Goal: Task Accomplishment & Management: Complete application form

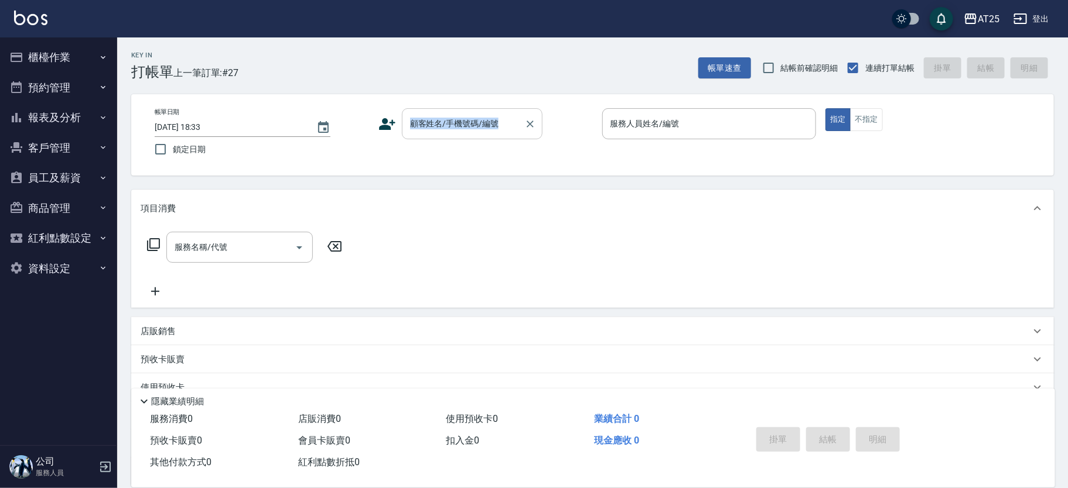
click at [456, 119] on div "帳單日期 [DATE] 18:33 鎖定日期 顧客姓名/手機號碼/編號 顧客姓名/手機號碼/編號 服務人員姓名/編號 服務人員姓名/編號 指定 不指定" at bounding box center [592, 134] width 922 height 81
click at [468, 134] on input "顧客姓名/手機號碼/編號" at bounding box center [463, 124] width 112 height 20
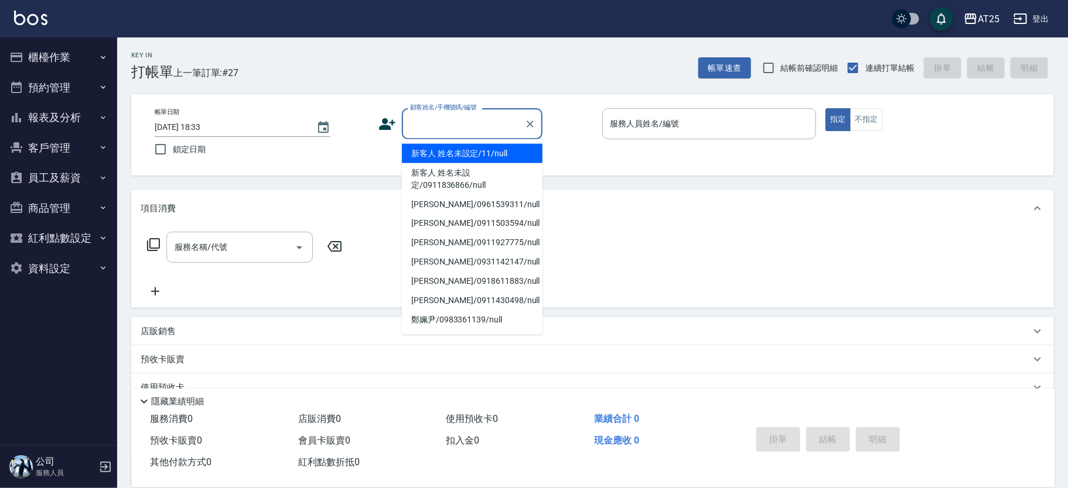
click at [491, 153] on li "新客人 姓名未設定/11/null" at bounding box center [472, 153] width 141 height 19
type input "新客人 姓名未設定/11/null"
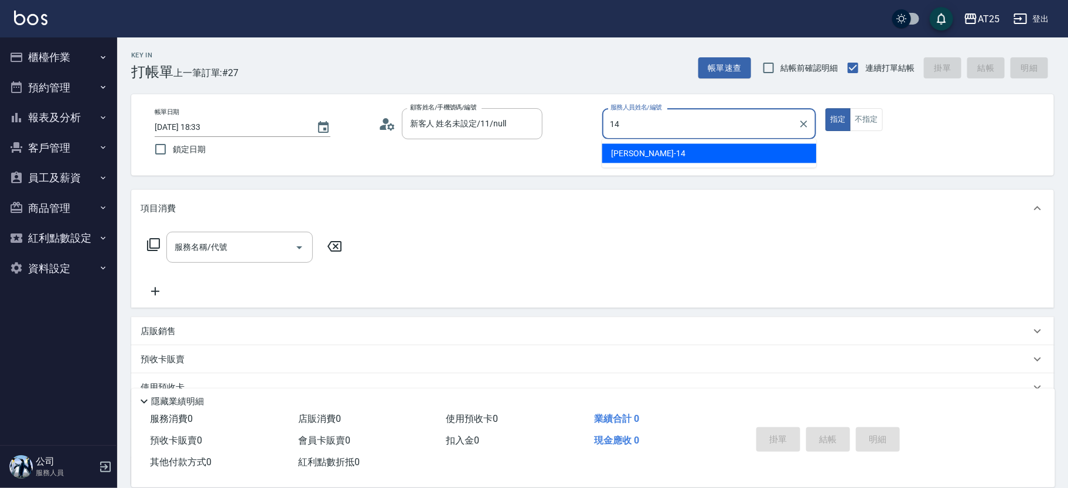
type input "[PERSON_NAME]-14"
type button "true"
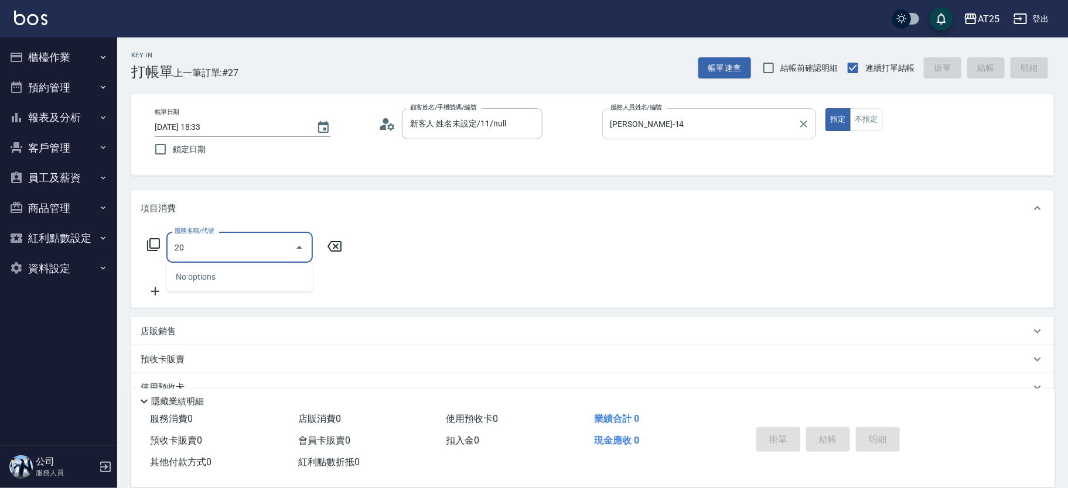
type input "201"
type input "30"
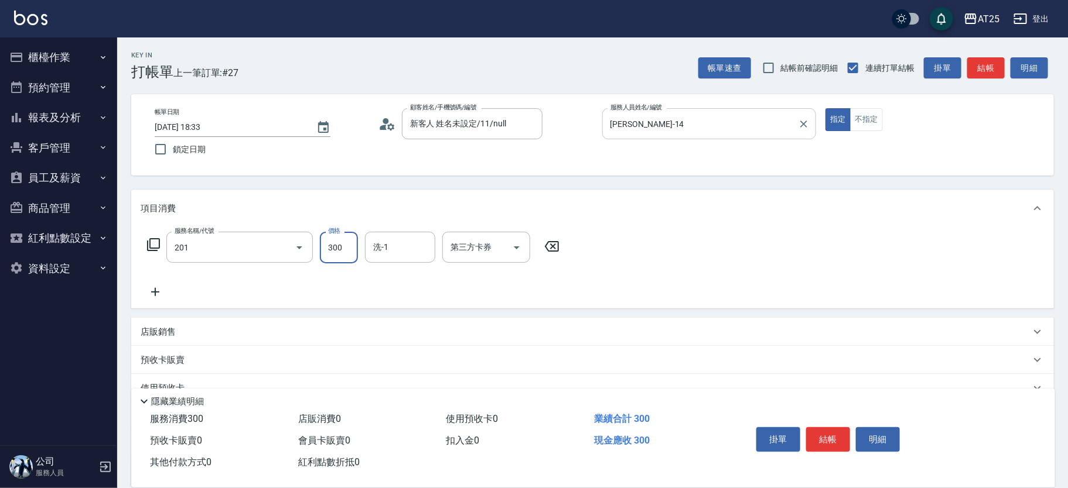
type input "洗髮(201)"
type input "0"
type input "40"
type input "400"
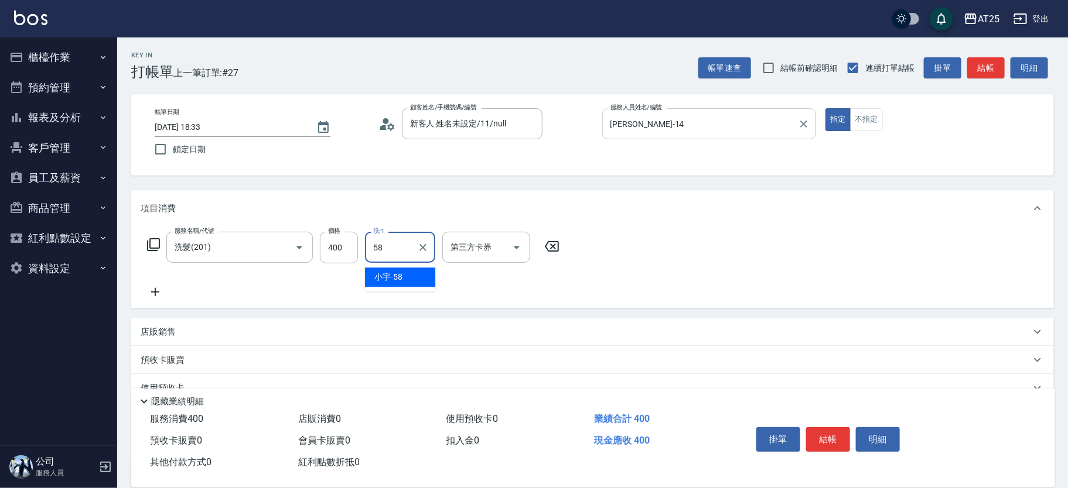
type input "[PERSON_NAME]-58"
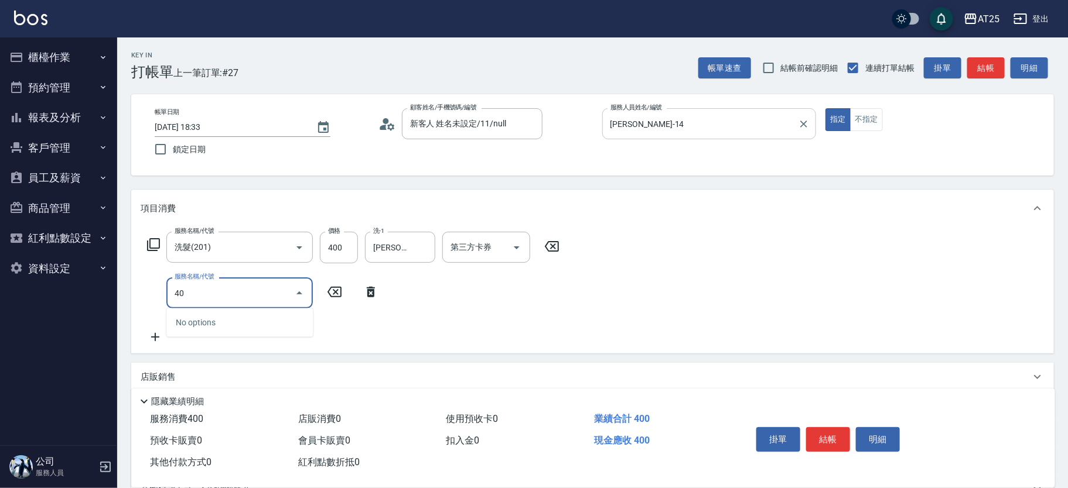
type input "401"
type input "70"
type input "剪髮(401)"
type input "40"
type input "80"
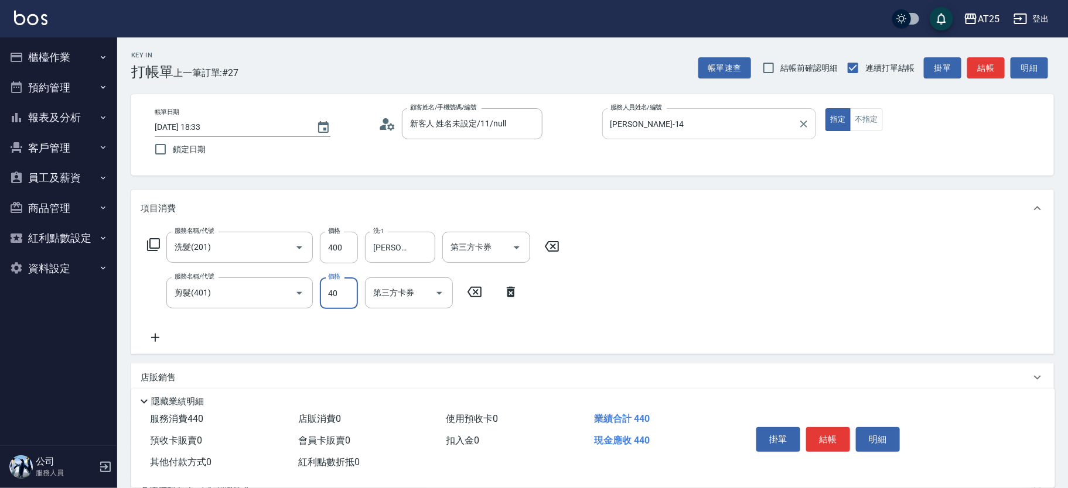
type input "400"
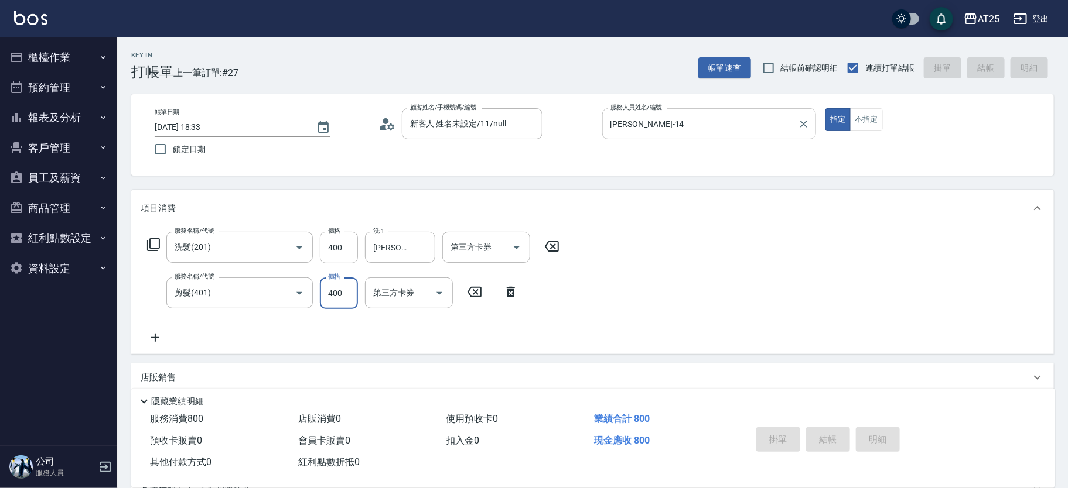
type input "[DATE] 19:13"
type input "0"
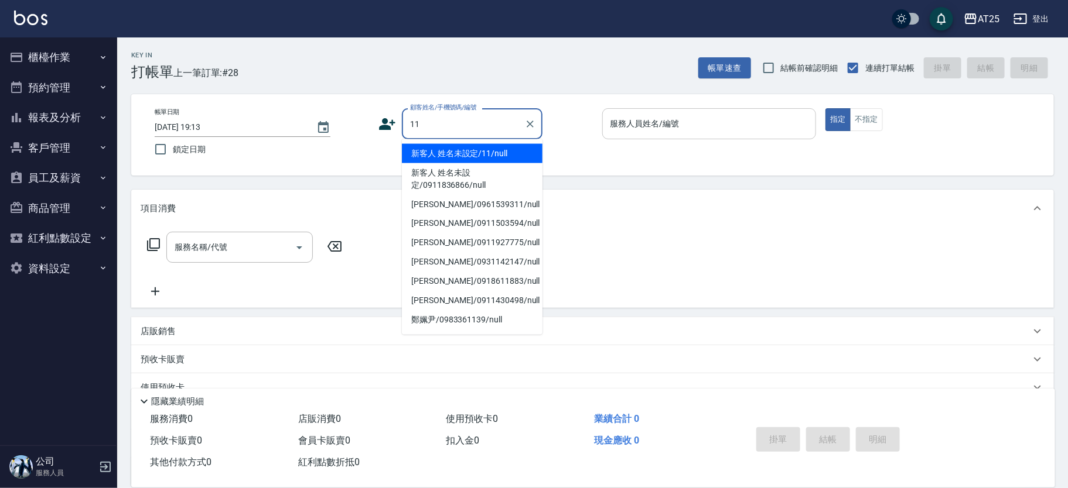
type input "新客人 姓名未設定/11/null"
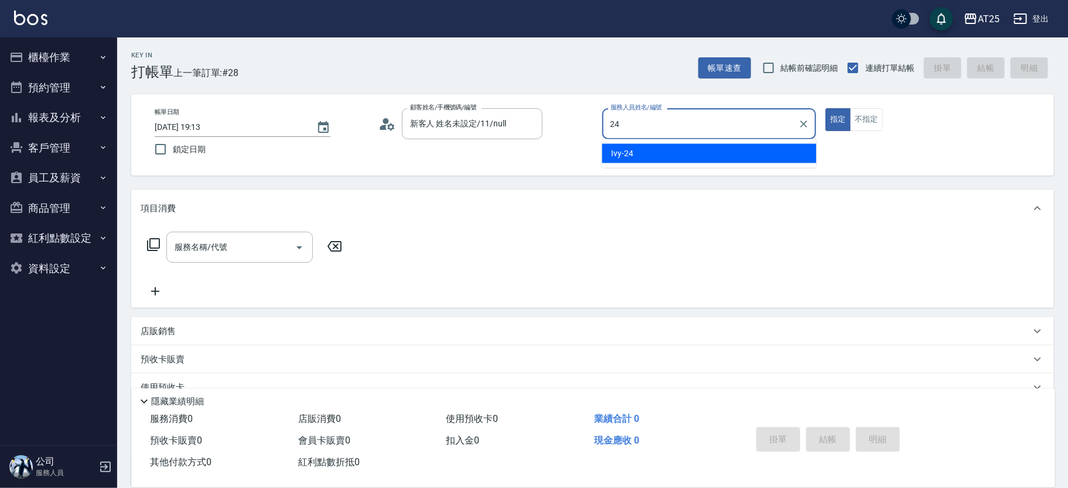
type input "Ivy-24"
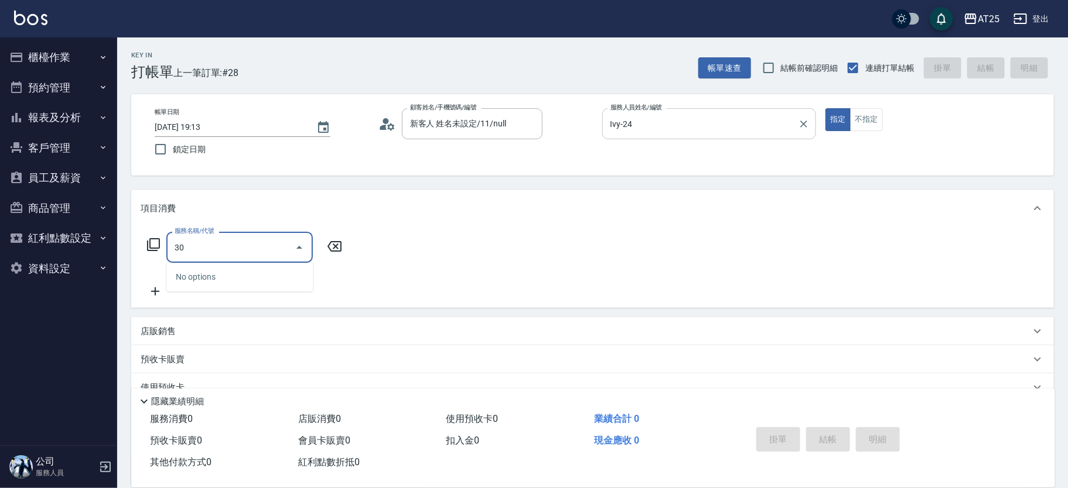
type input "303"
type input "90"
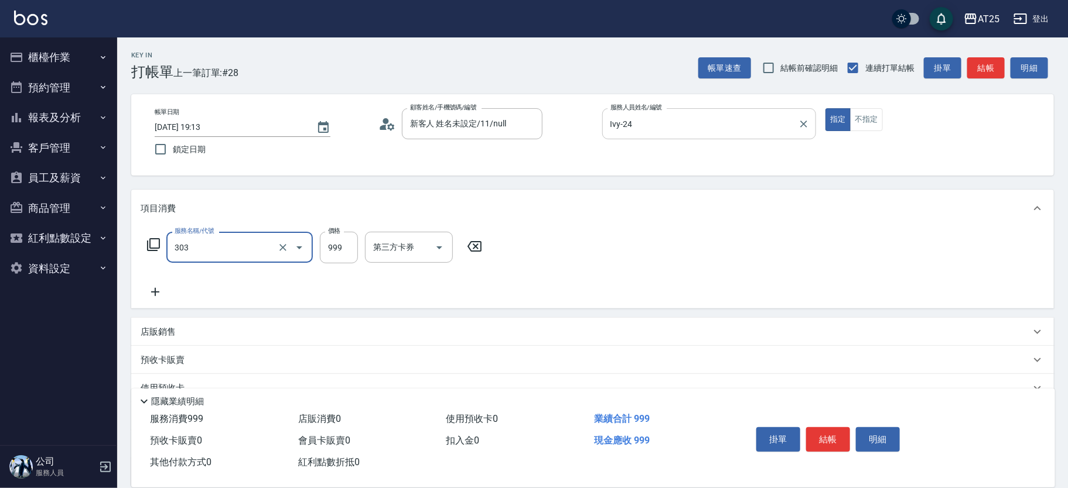
type input "局部燙(303)"
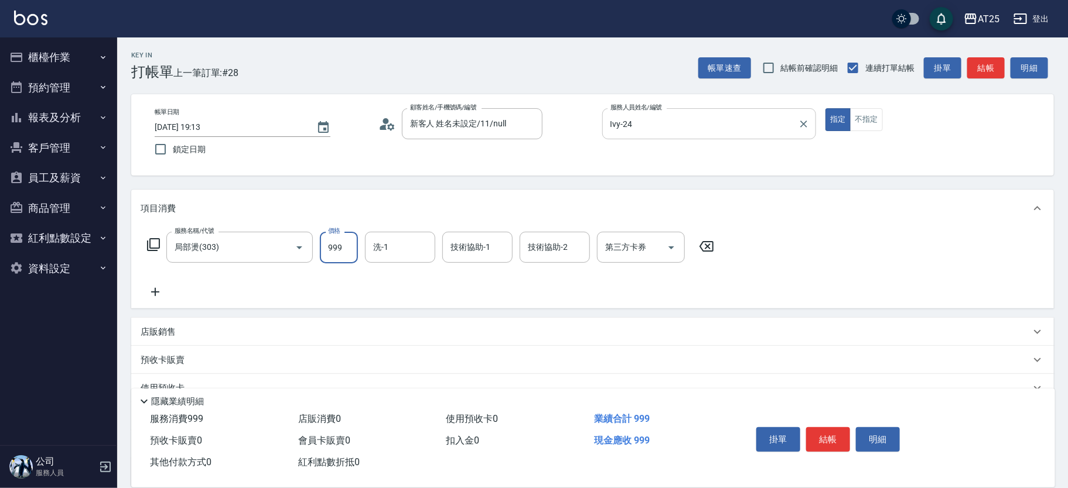
type input "0"
type input "小曼-82"
type input "[PERSON_NAME]-70"
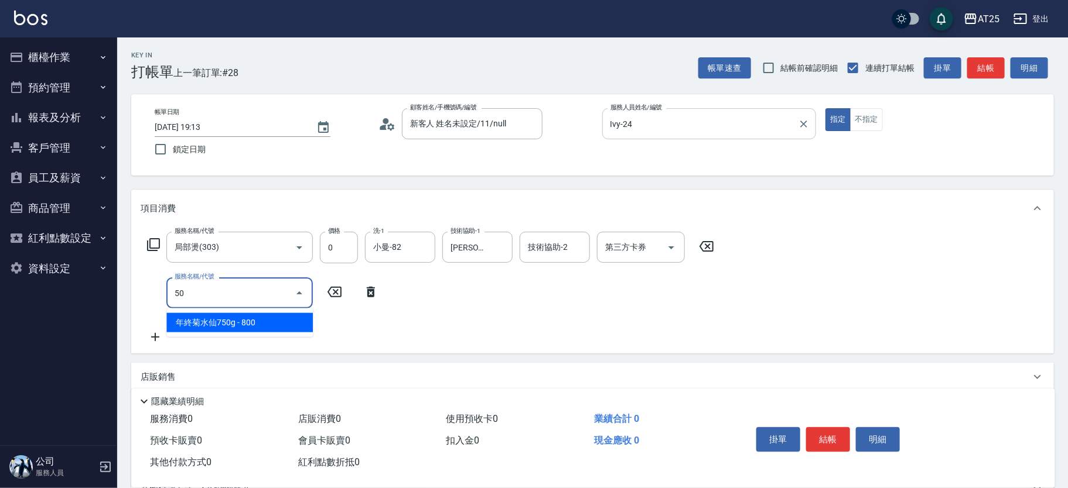
type input "501"
type input "100"
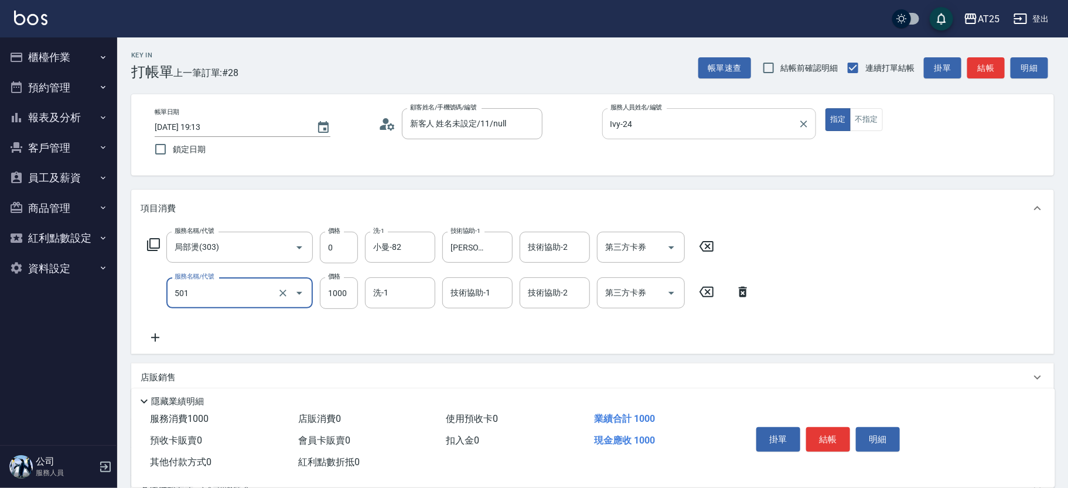
type input "染髮(501)"
type input "0"
type input "15"
type input "10"
type input "1500"
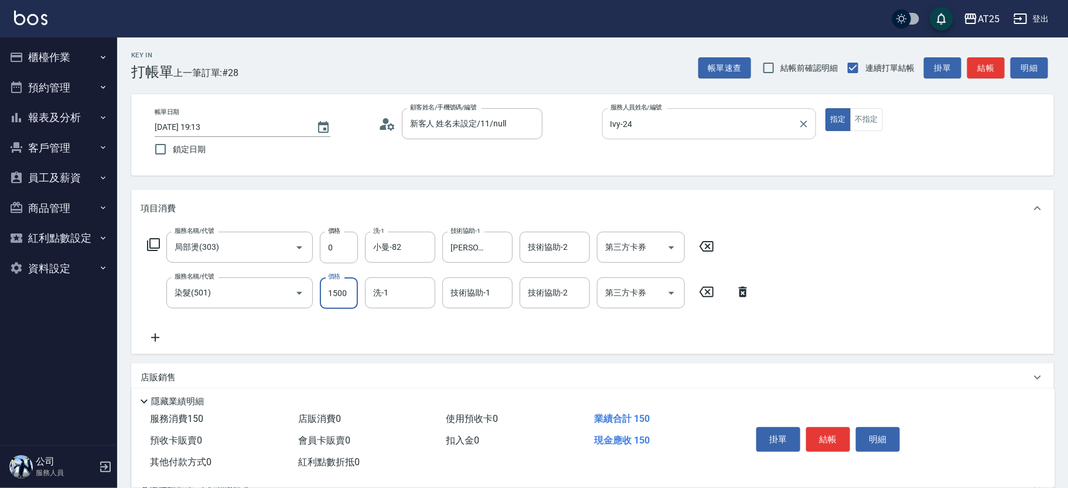
type input "150"
type input "1500"
type input "小曼-82"
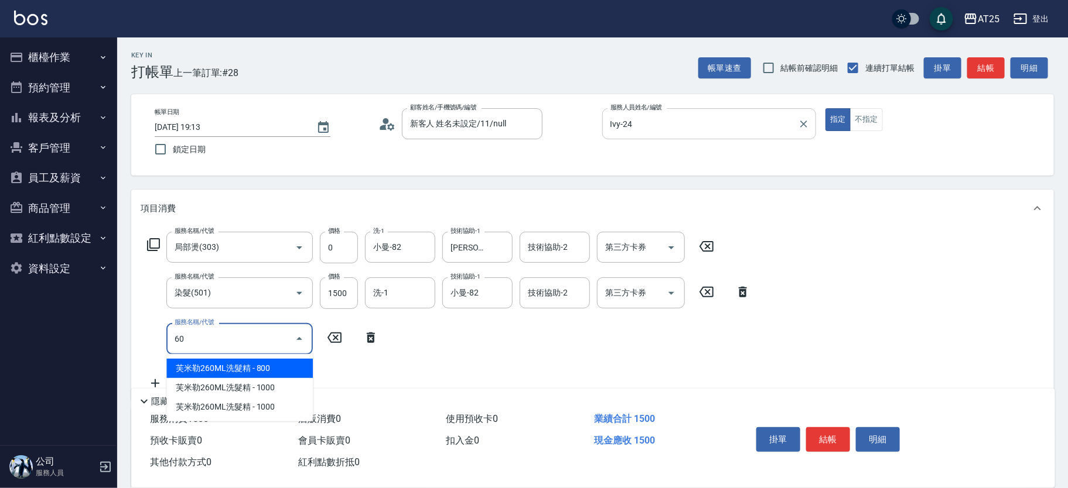
type input "608"
type input "200"
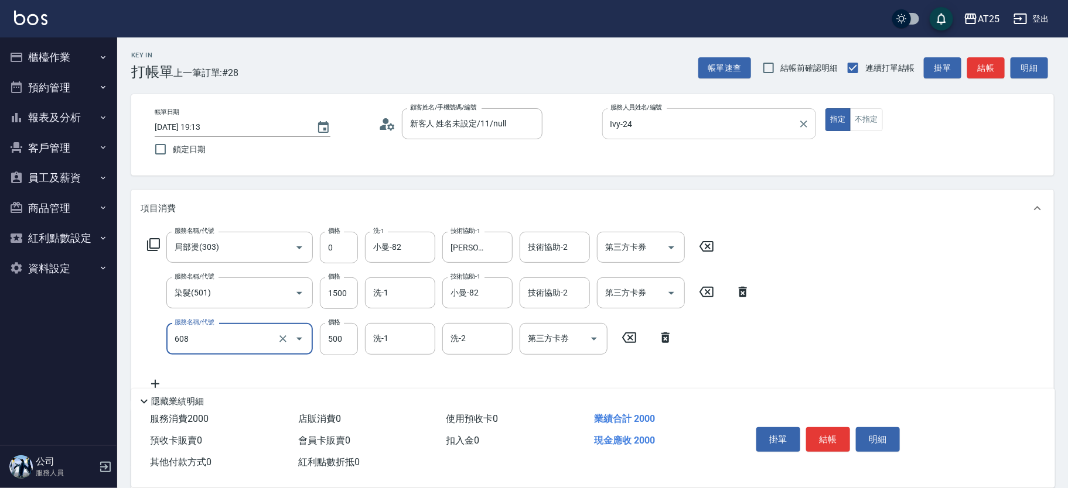
type input "自備護髮(1000下)(608)"
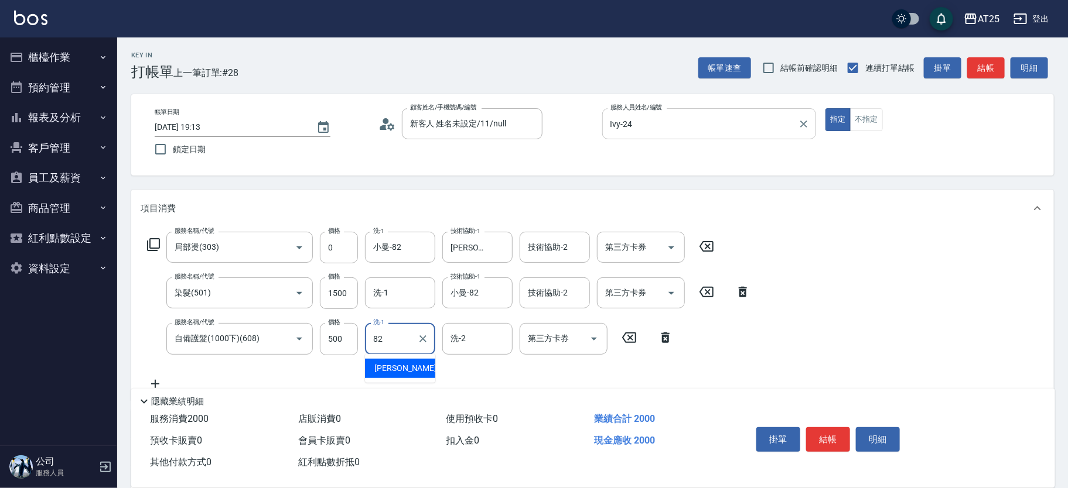
type input "小曼-82"
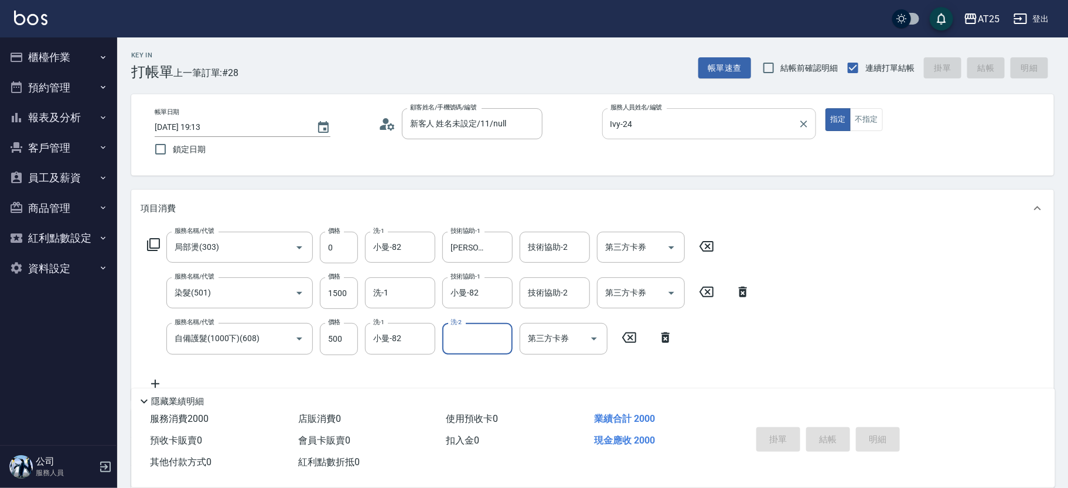
type input "0"
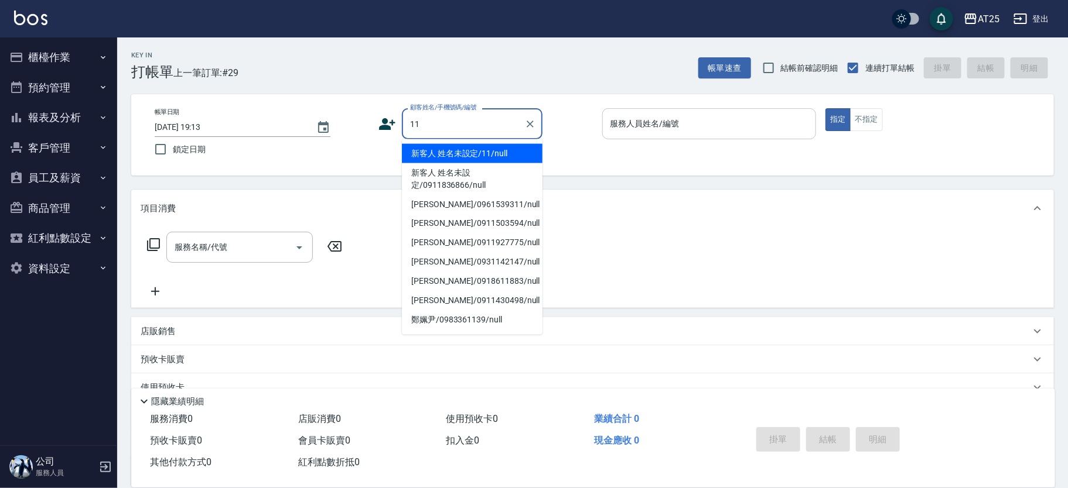
type input "新客人 姓名未設定/11/null"
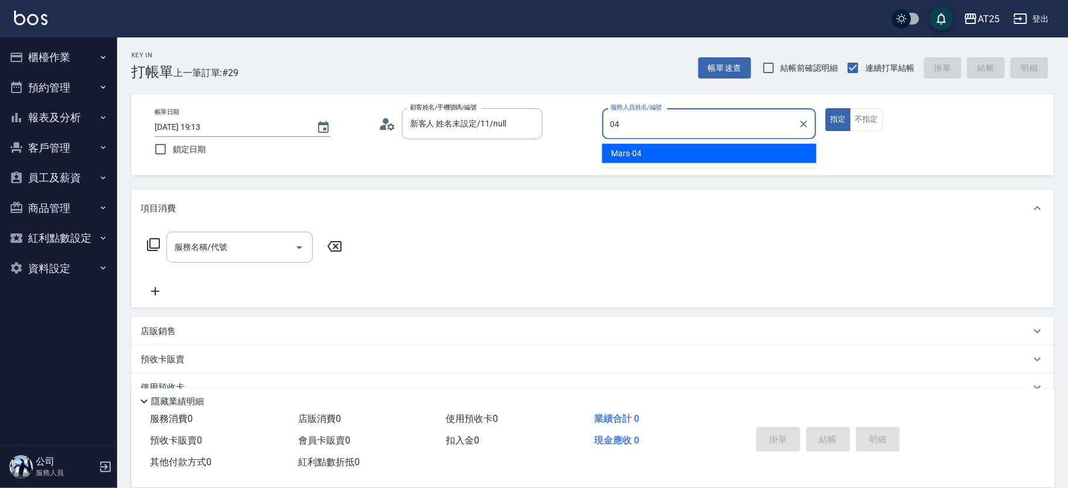
type input "Mars-04"
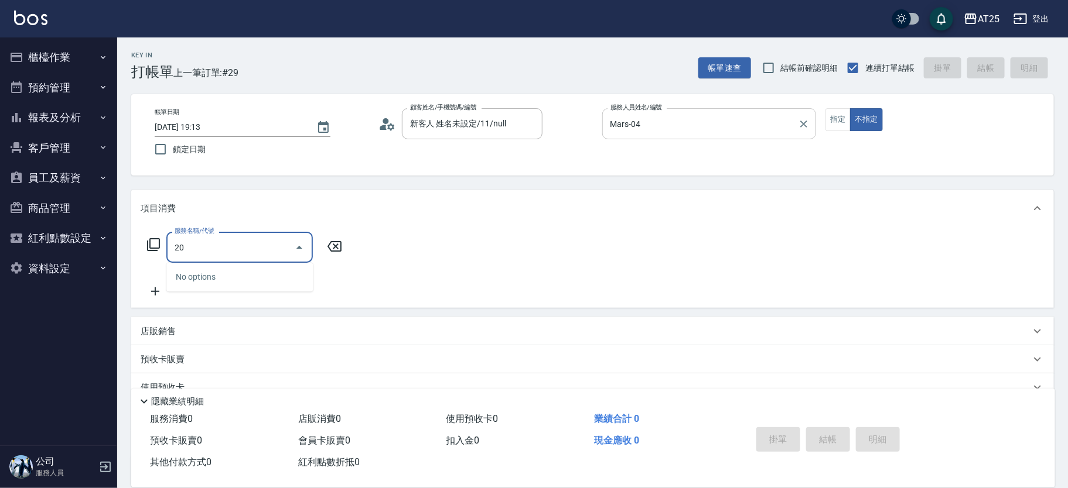
type input "201"
type input "30"
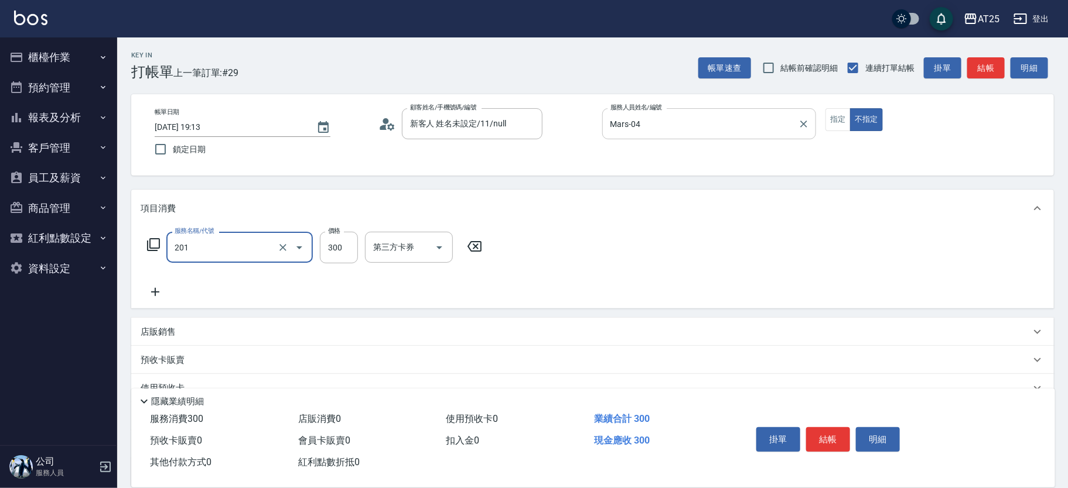
type input "洗髮(201)"
type input "0"
type input "50"
type input "500"
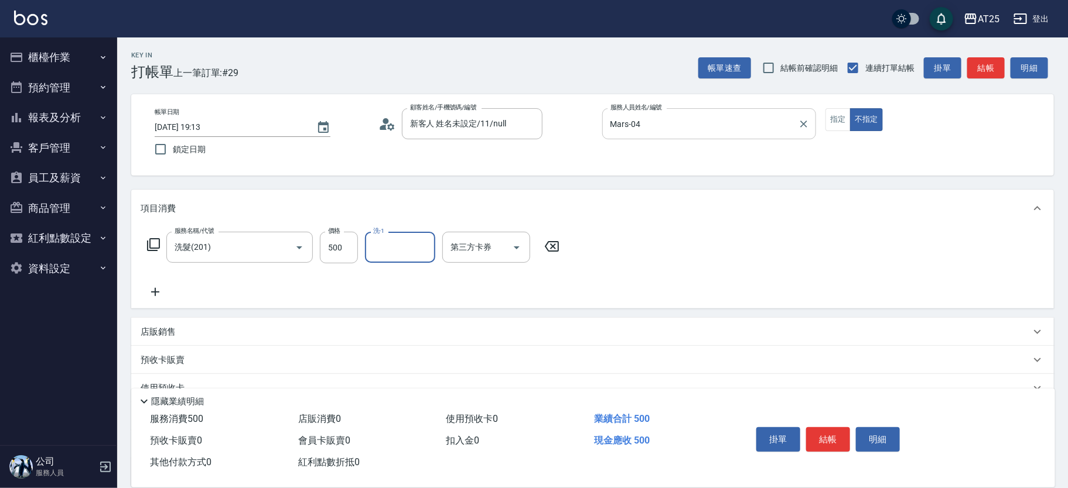
type input "8"
type input "sandy-83"
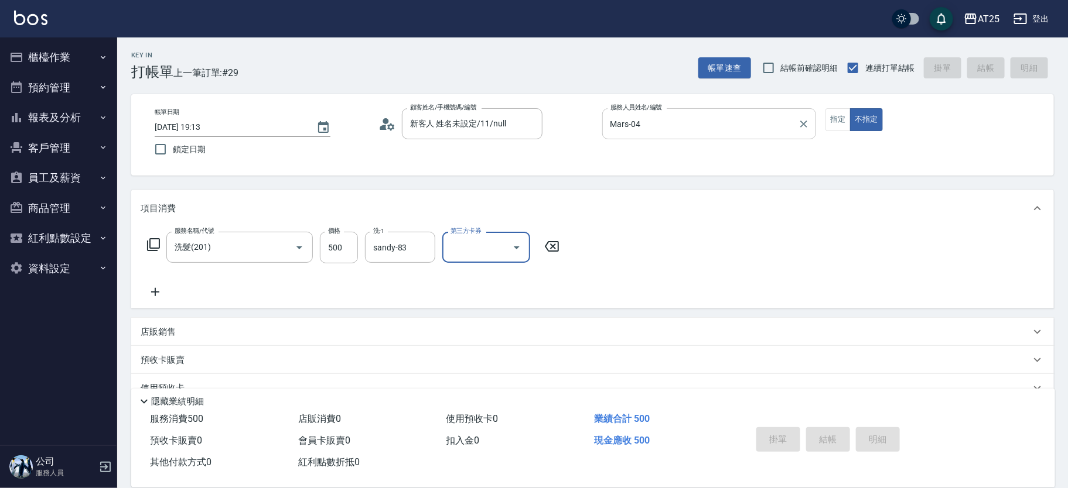
type input "[DATE] 19:14"
type input "0"
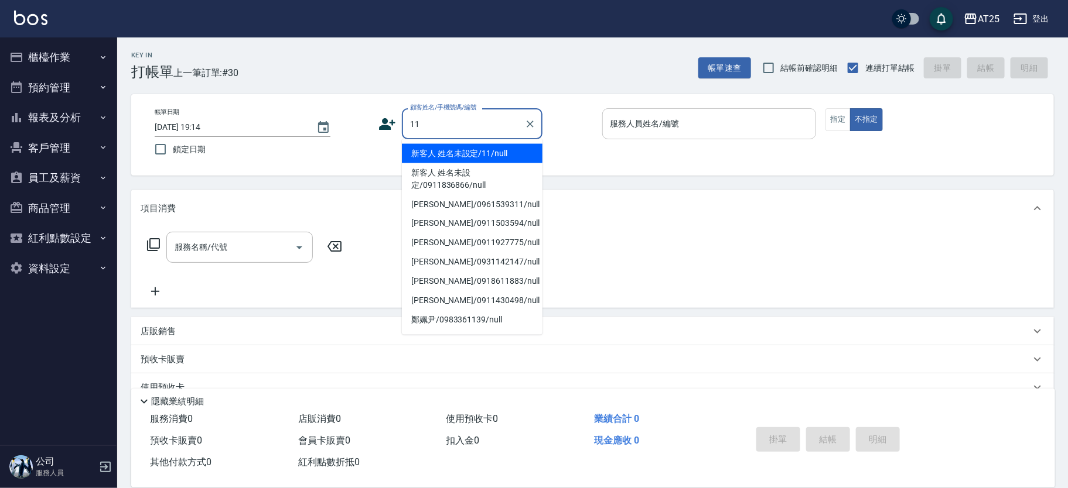
type input "新客人 姓名未設定/11/null"
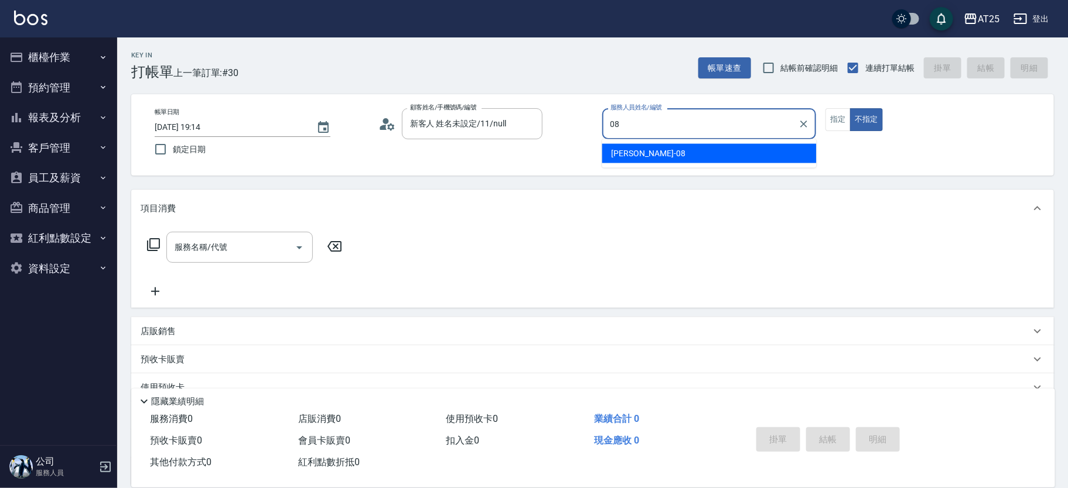
type input "[PERSON_NAME]-08"
type button "false"
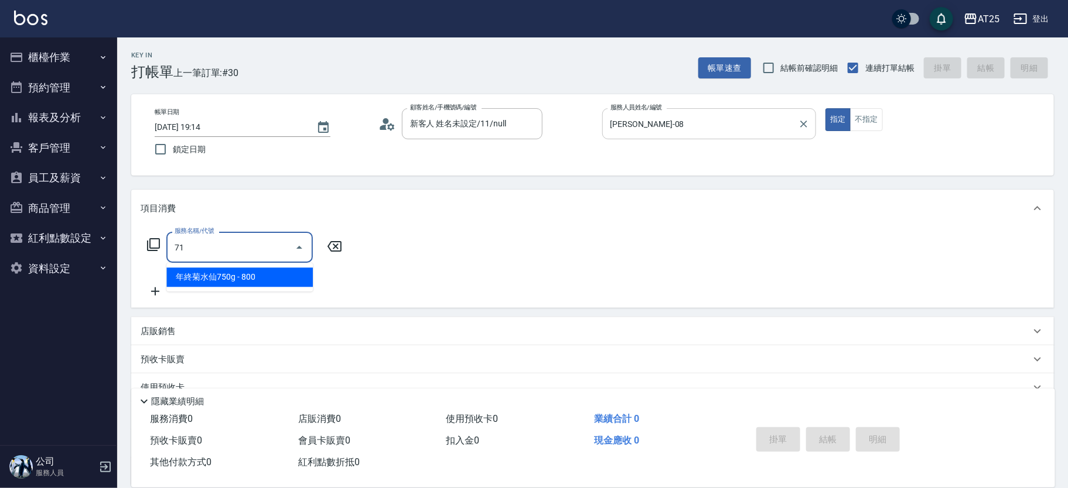
type input "714"
type input "150"
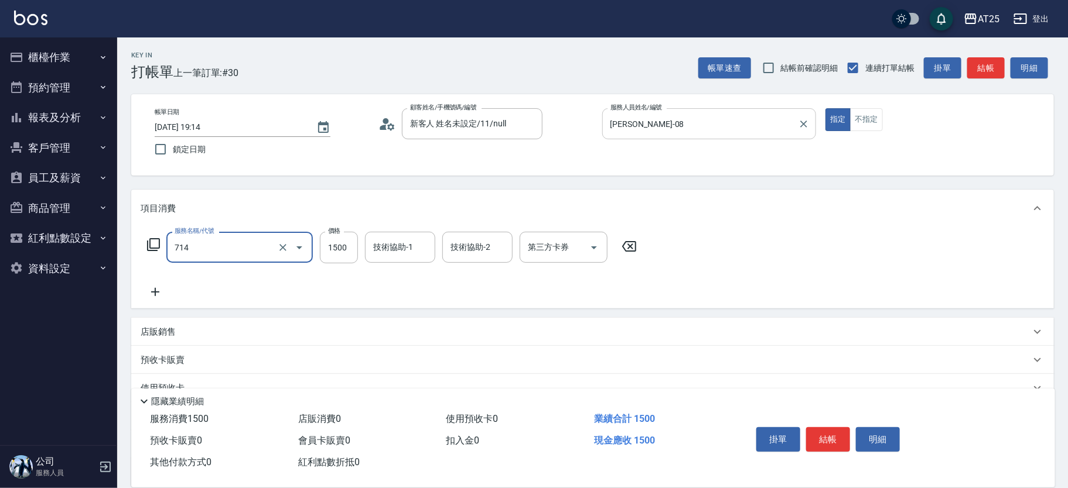
type input "拆(714)"
type input "0"
type input "20"
type input "200"
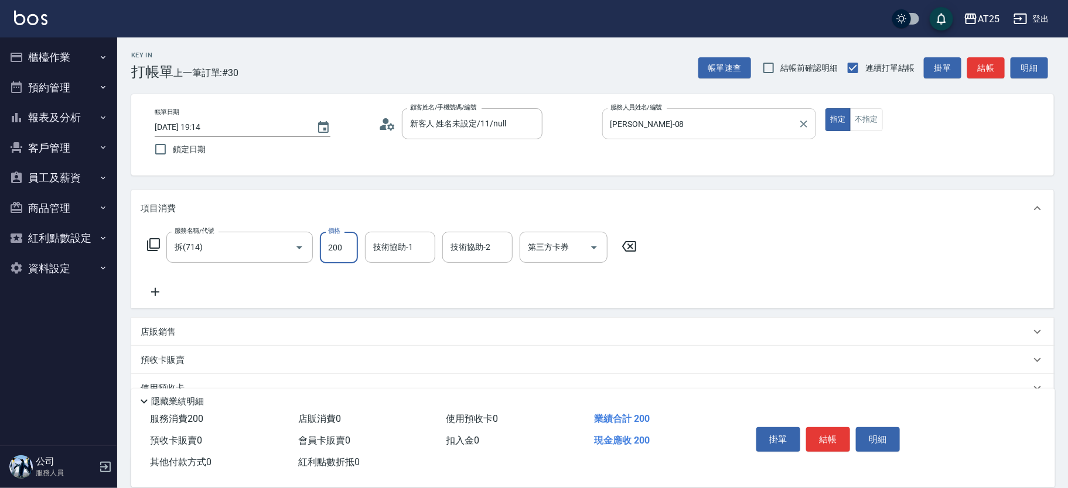
type input "200"
type input "2000"
type input "[PERSON_NAME]-117"
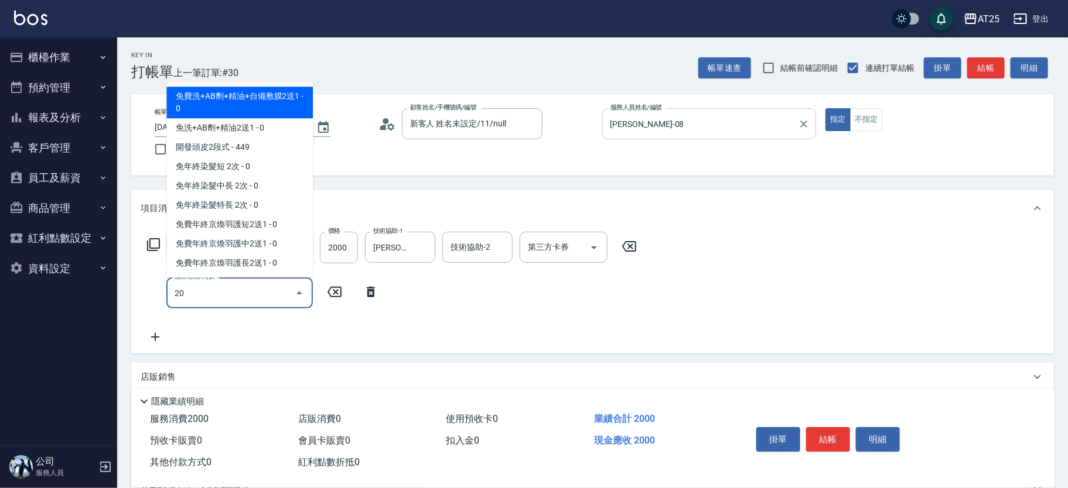
type input "201"
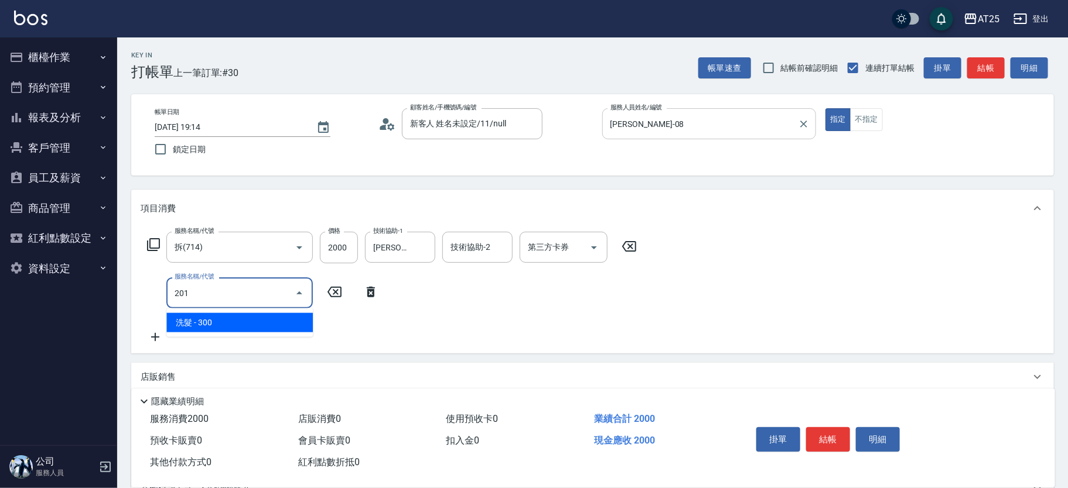
type input "230"
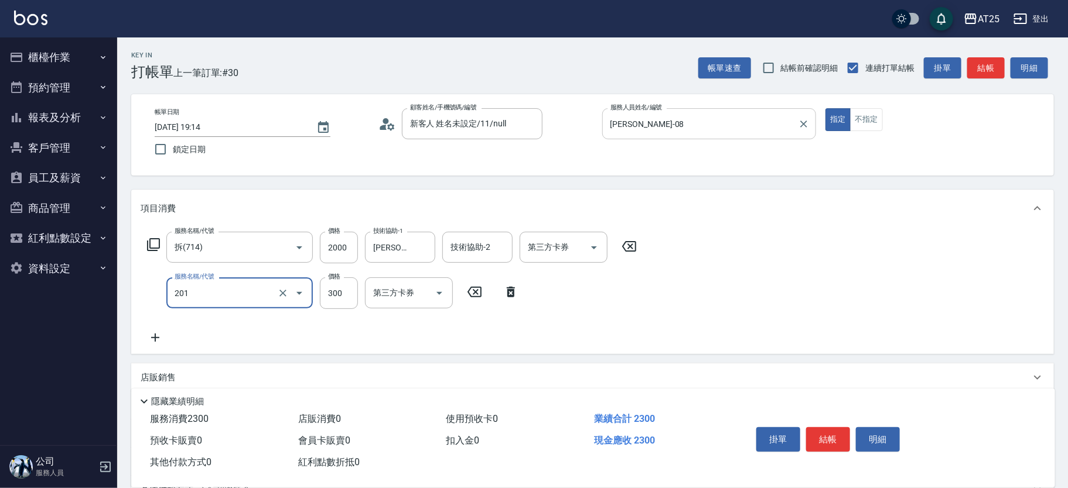
type input "洗髮(201)"
type input "200"
type input "0"
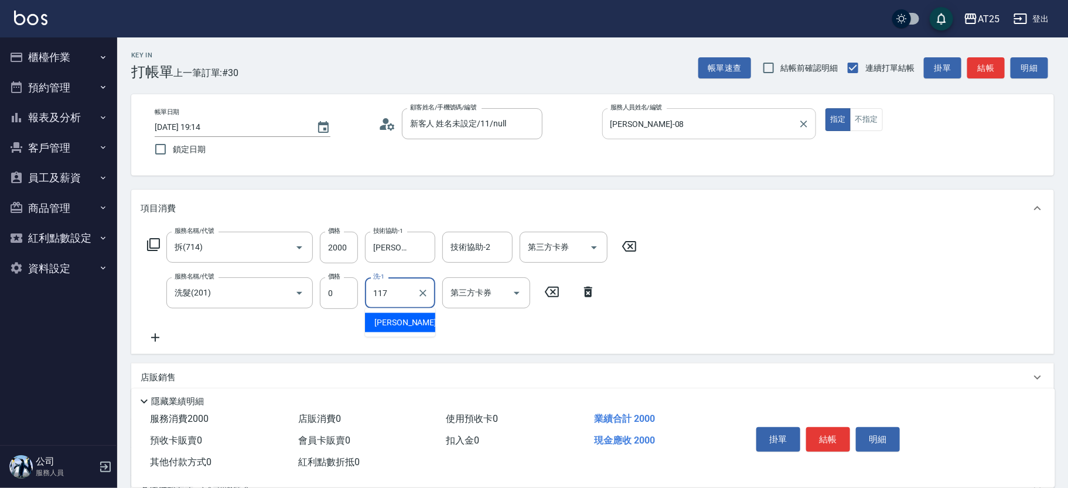
type input "[PERSON_NAME]-117"
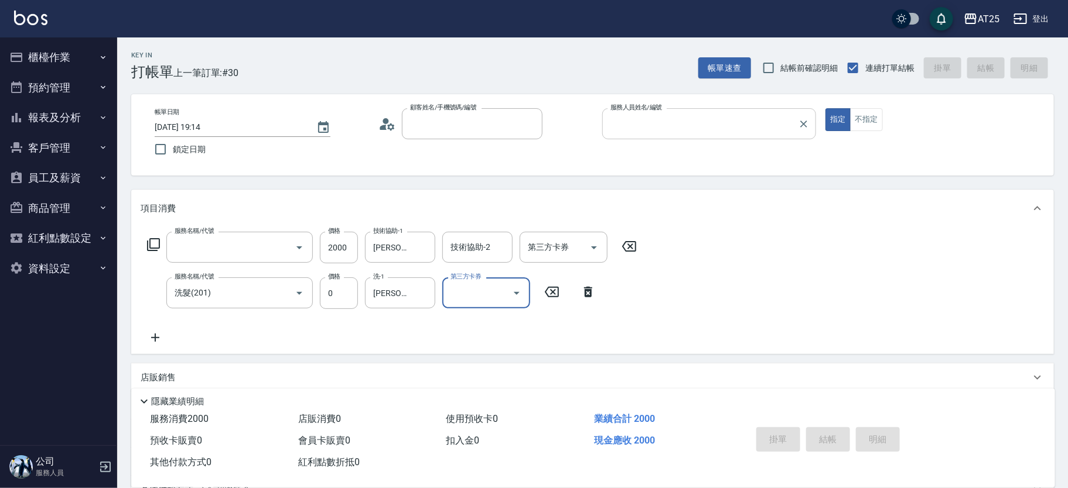
type input "0"
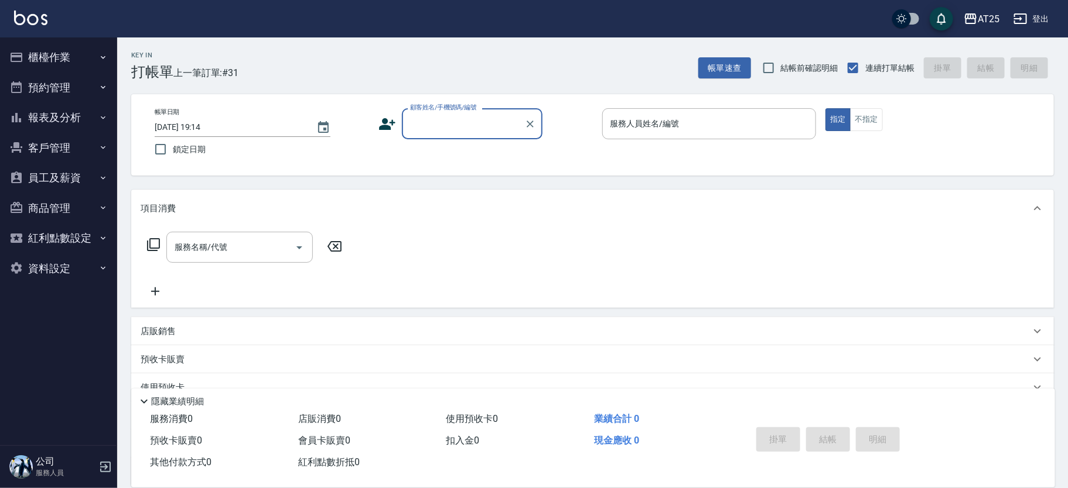
click at [453, 129] on input "顧客姓名/手機號碼/編號" at bounding box center [463, 124] width 112 height 20
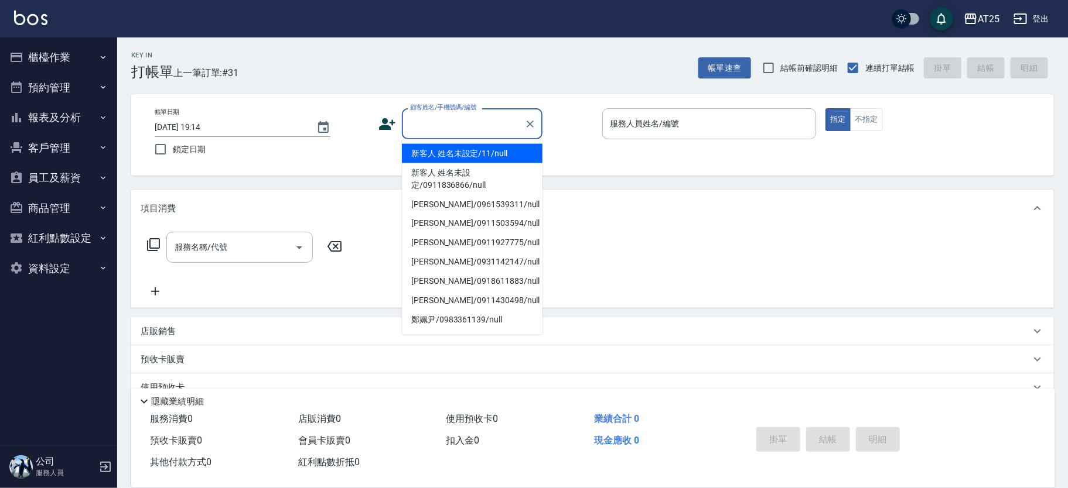
click at [470, 145] on li "新客人 姓名未設定/11/null" at bounding box center [472, 153] width 141 height 19
type input "新客人 姓名未設定/11/null"
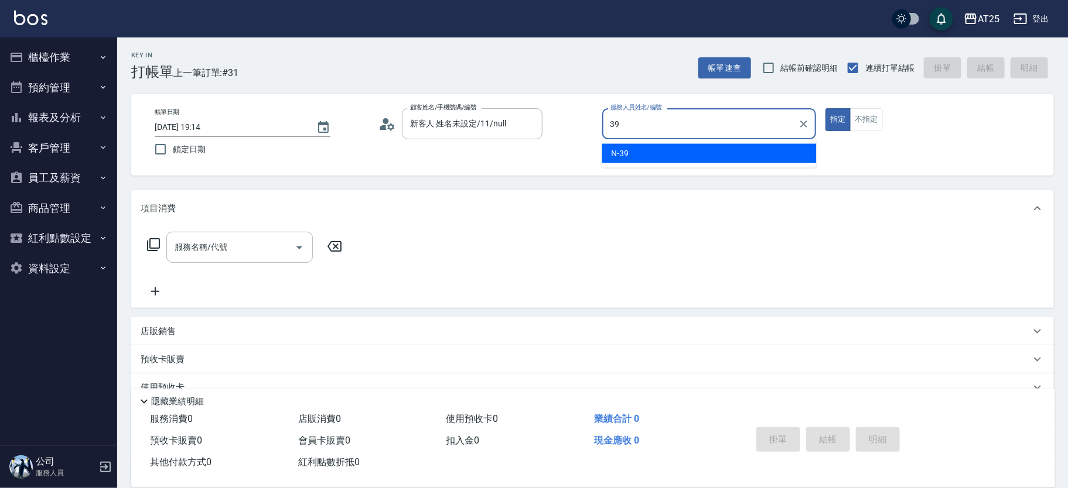
type input "N-39"
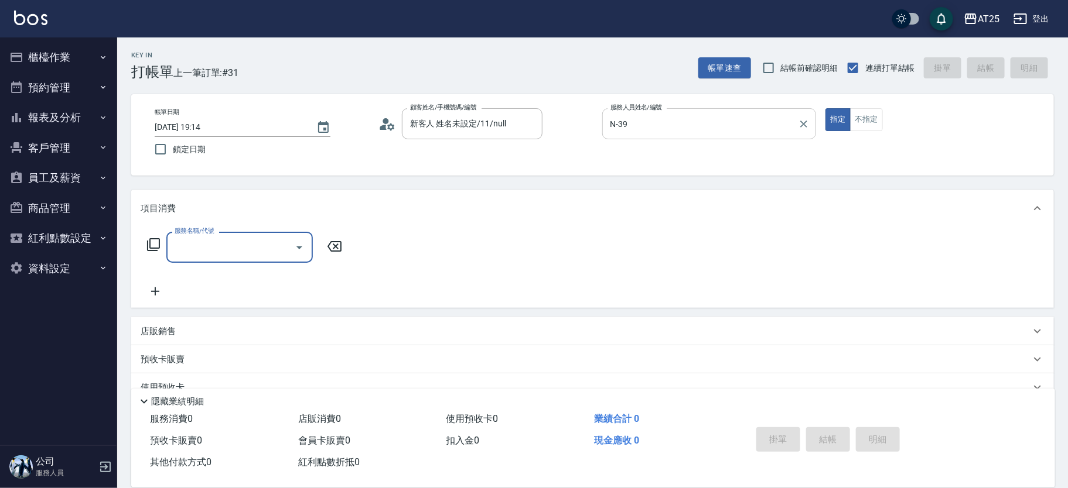
type input "0"
type input "201"
type input "30"
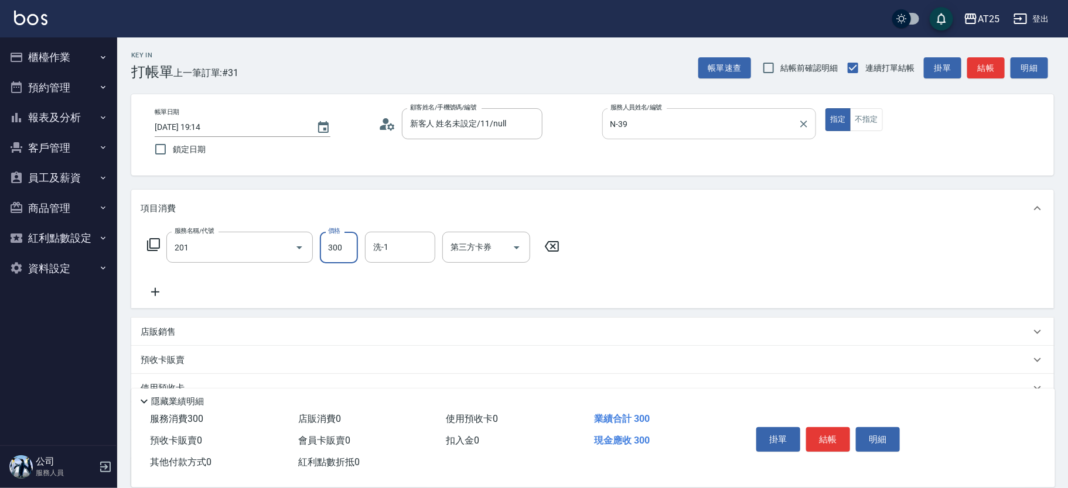
type input "洗髮(201)"
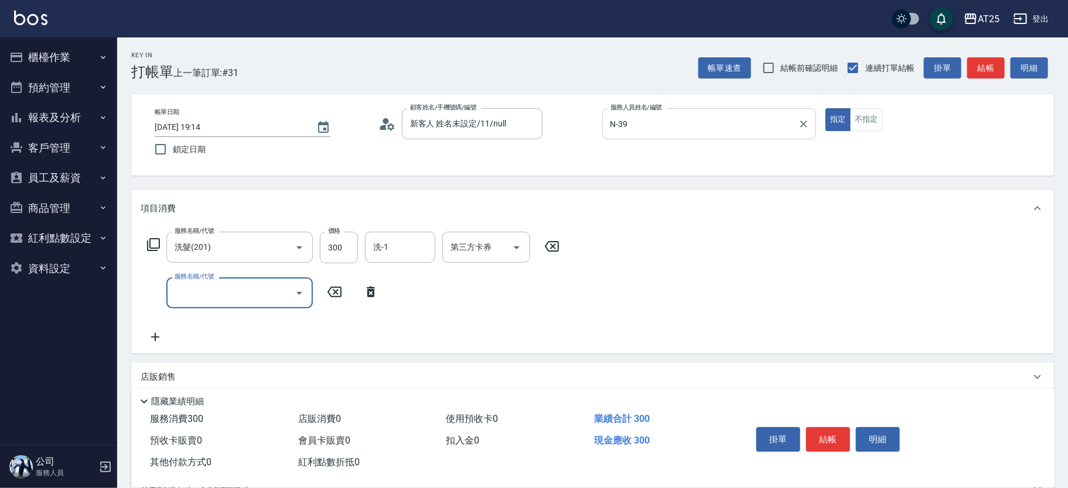
type input "0"
type input "401"
type input "60"
type input "剪髮(401)"
click at [432, 258] on div "洗-1" at bounding box center [400, 247] width 70 height 31
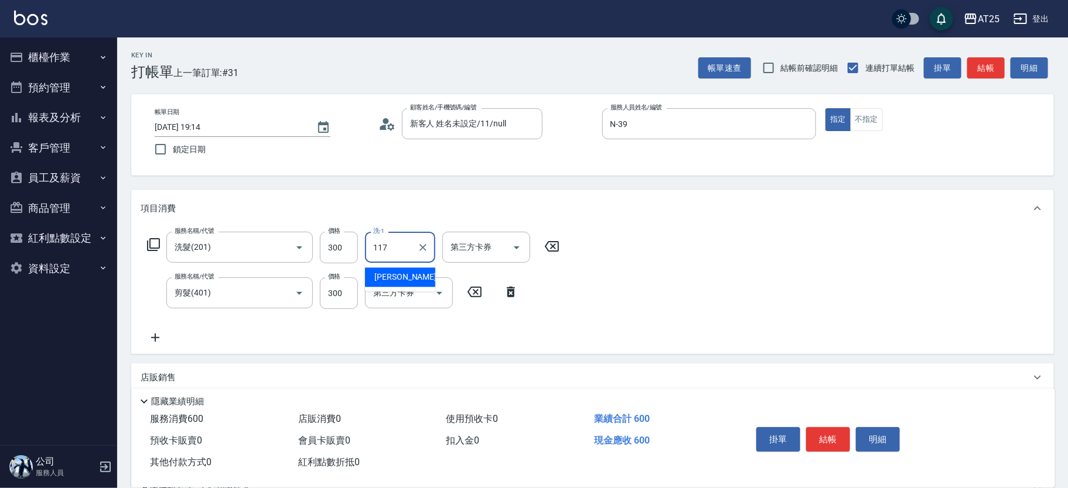
type input "[PERSON_NAME]-117"
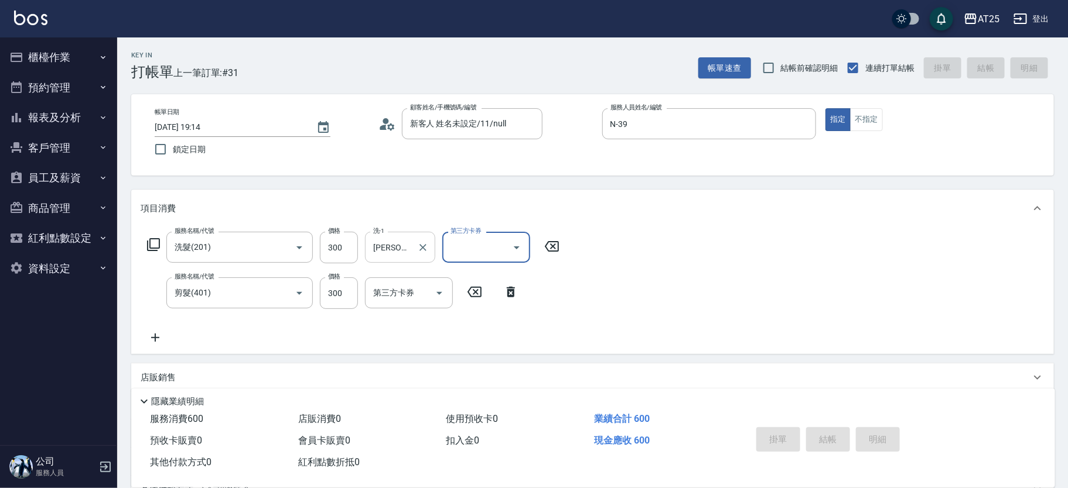
type input "[DATE] 19:15"
type input "0"
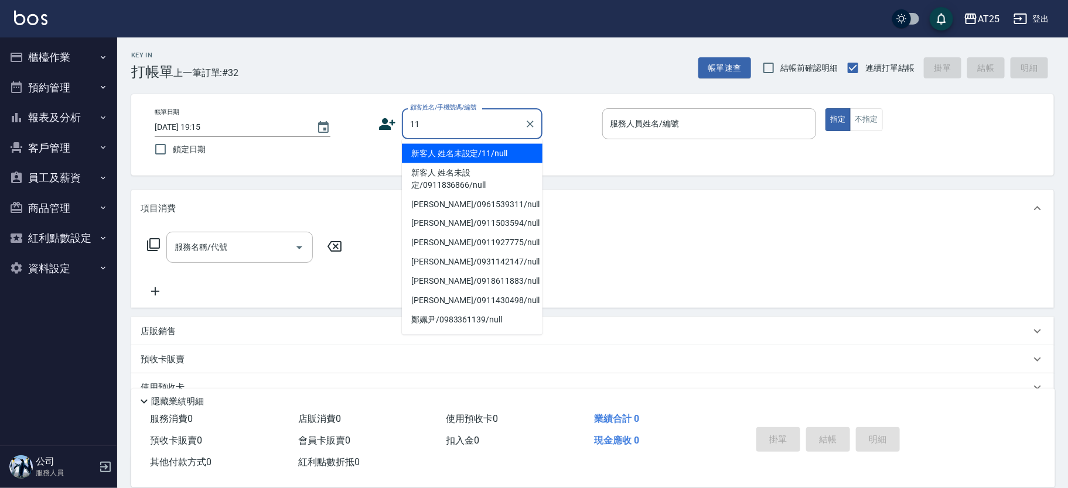
type input "新客人 姓名未設定/11/null"
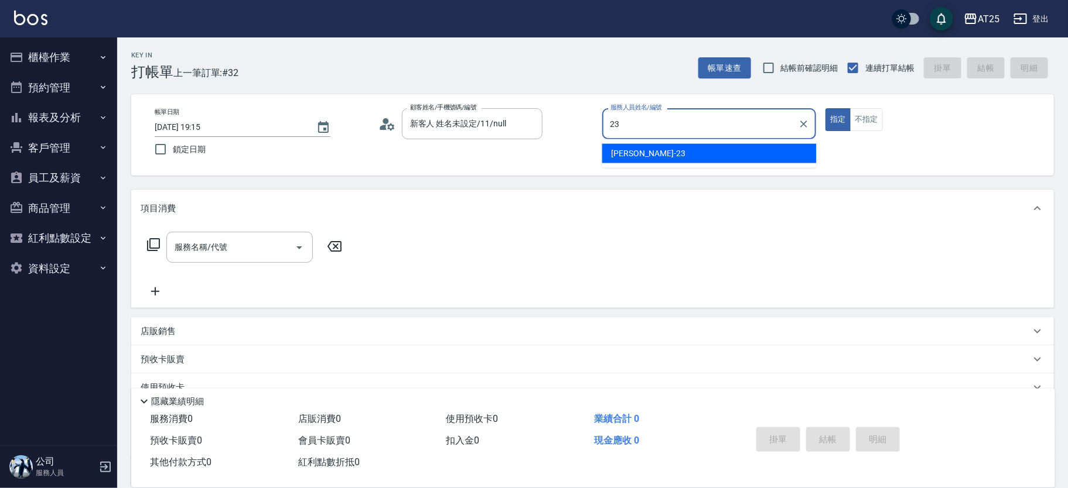
type input "Emma-23"
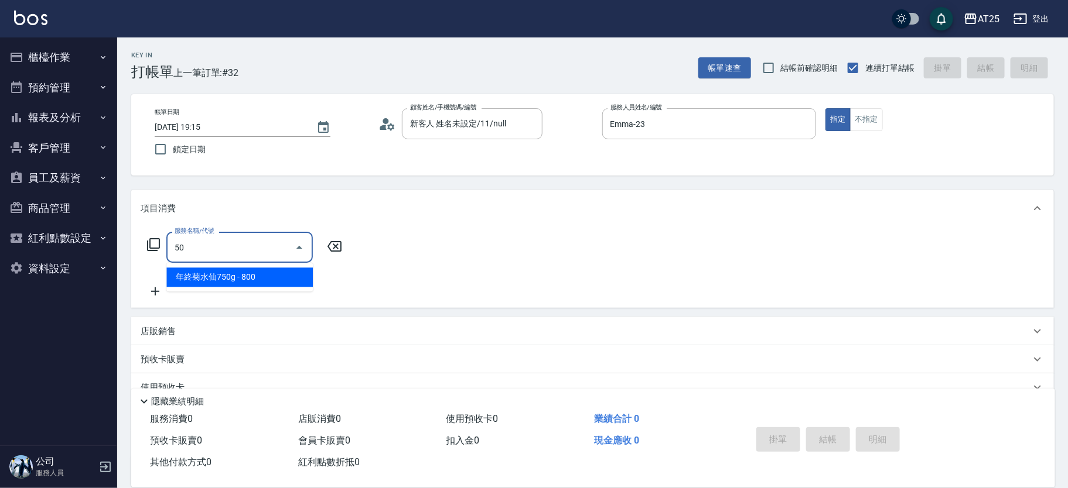
type input "501"
type input "100"
type input "染髮(501)"
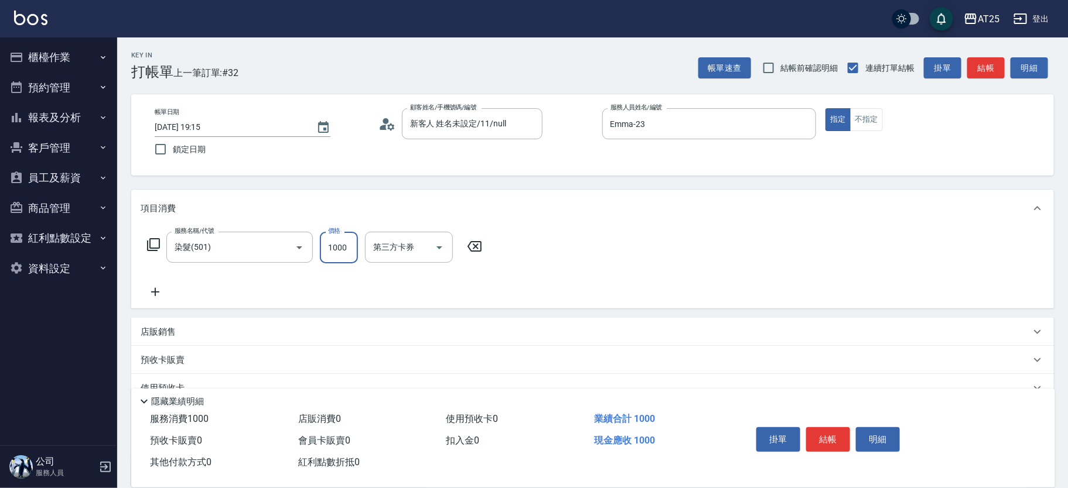
type input "0"
type input "209"
type input "200"
type input "2099"
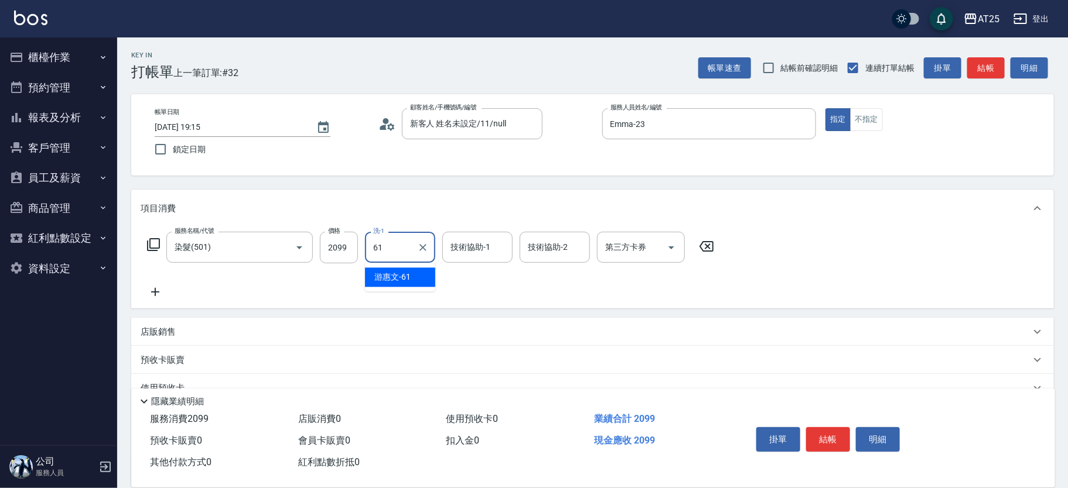
type input "[PERSON_NAME]-61"
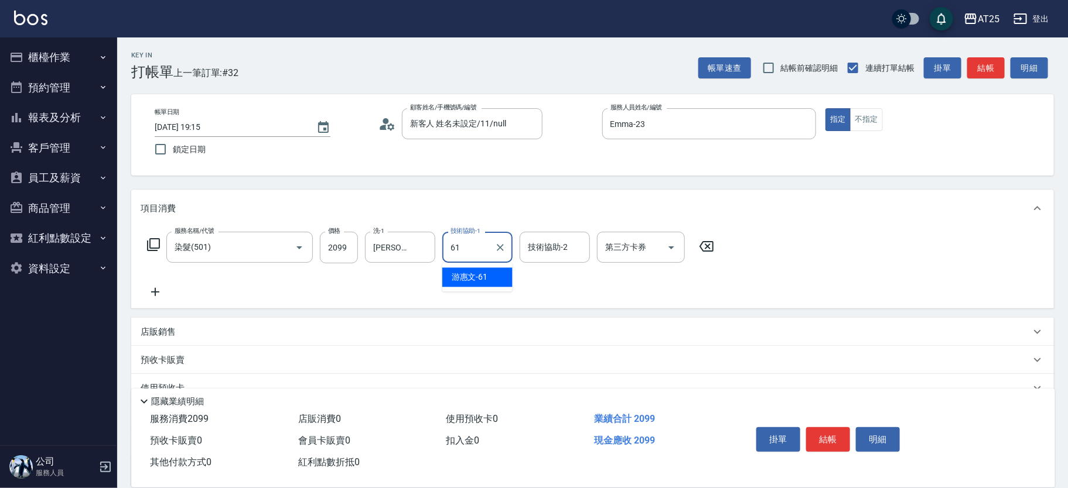
type input "[PERSON_NAME]-61"
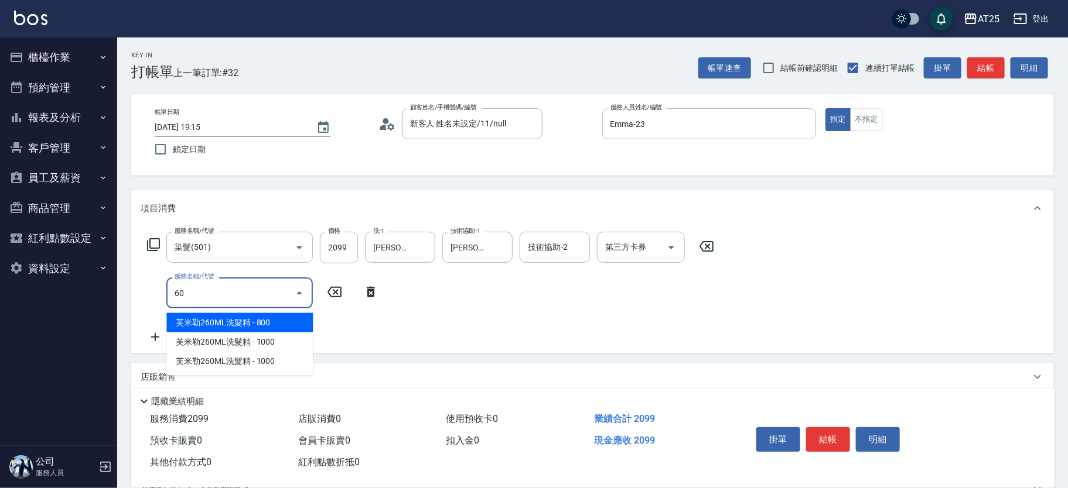
type input "601"
type input "300"
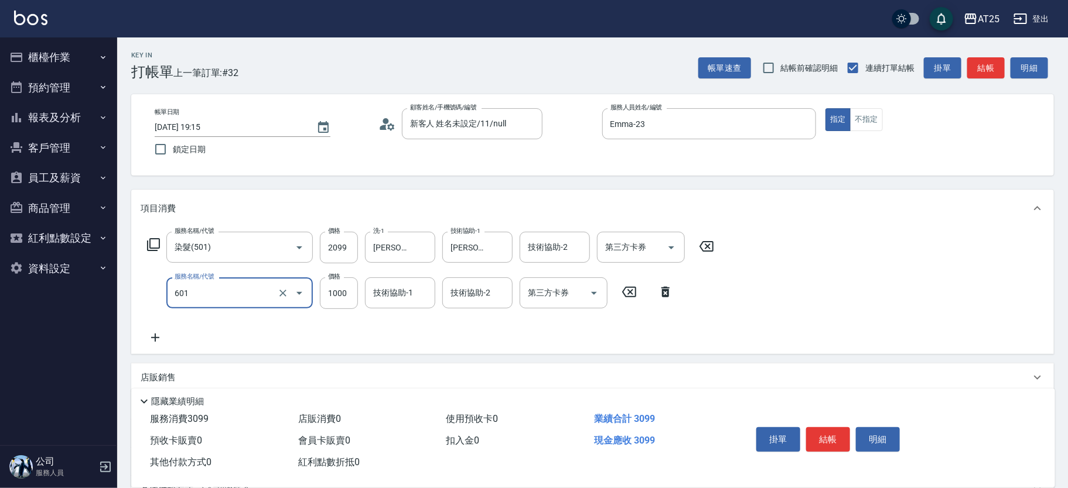
type input "自備護髮(1000上)(601)"
type input "210"
type input "20"
type input "220"
type input "200"
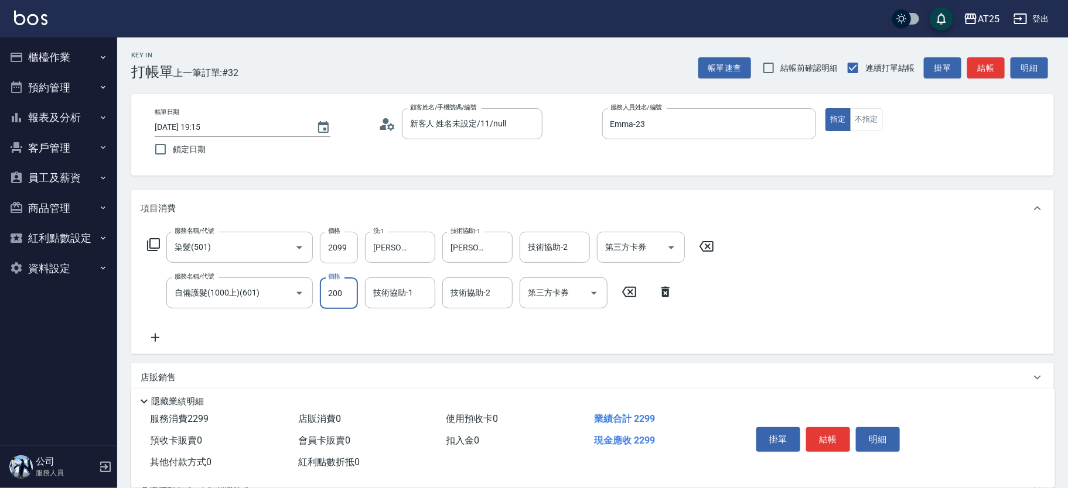
type input "400"
type input "2000"
type input "[PERSON_NAME]-61"
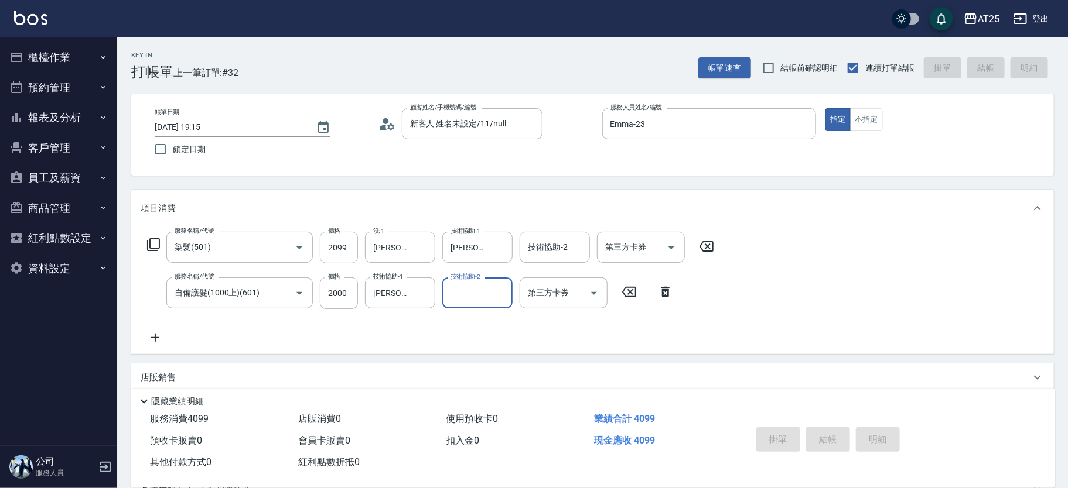
type input "[DATE] 19:16"
type input "0"
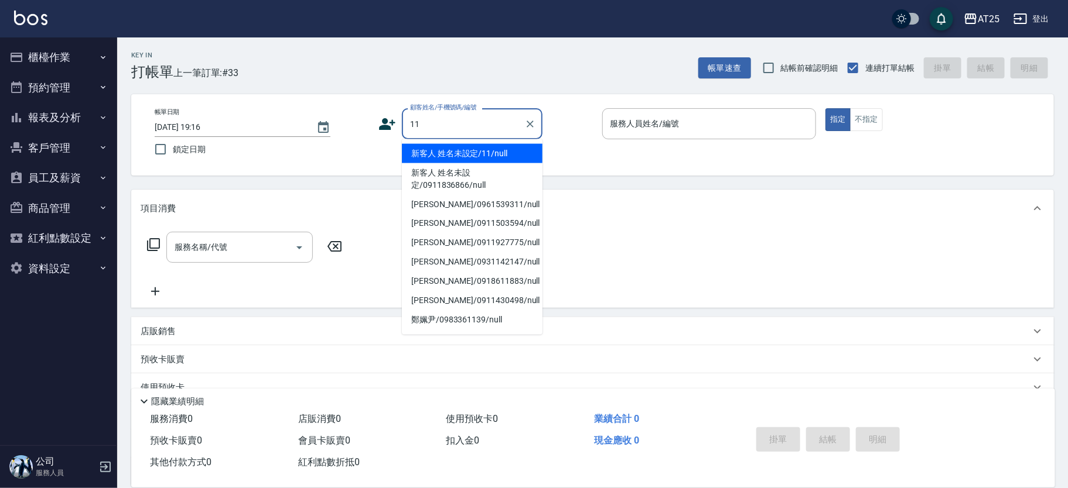
type input "新客人 姓名未設定/11/null"
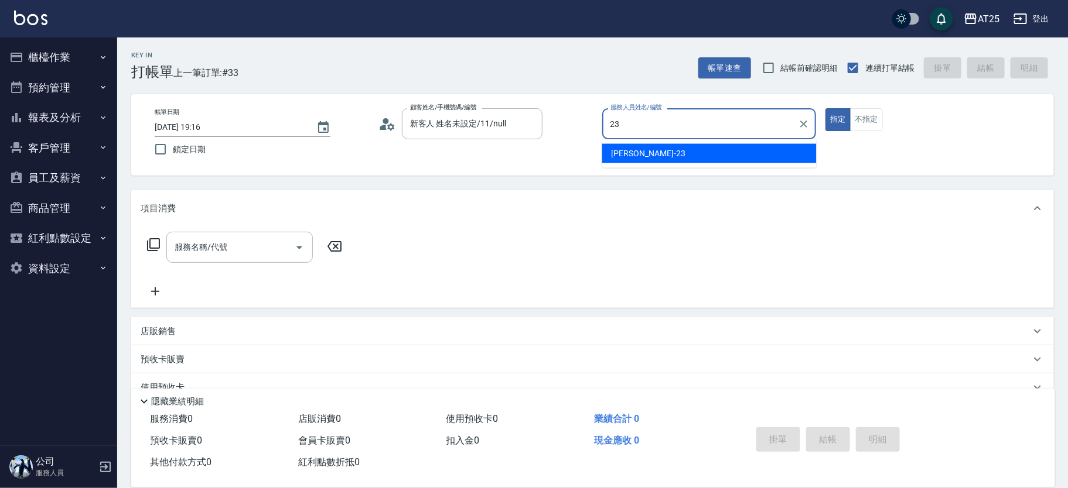
type input "Emma-23"
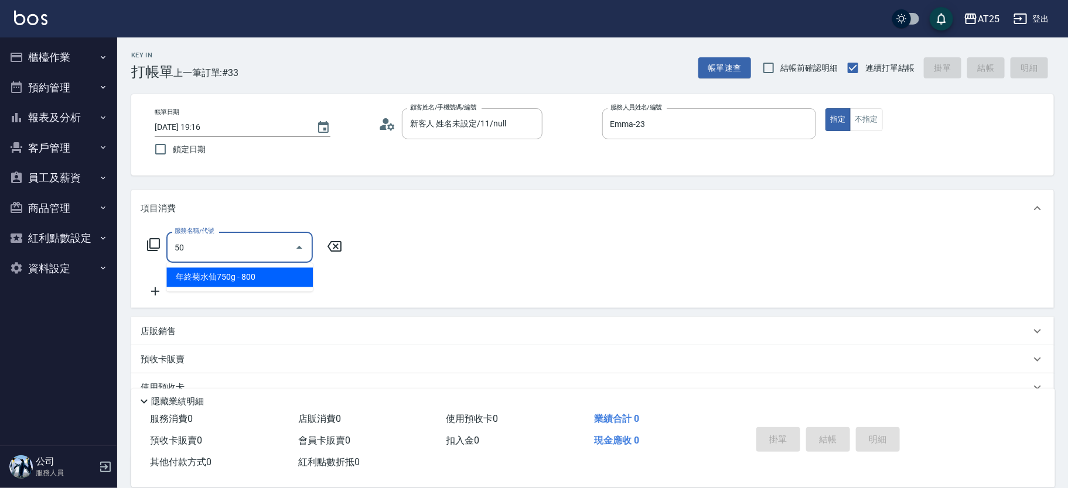
type input "501"
type input "100"
type input "染髮(501)"
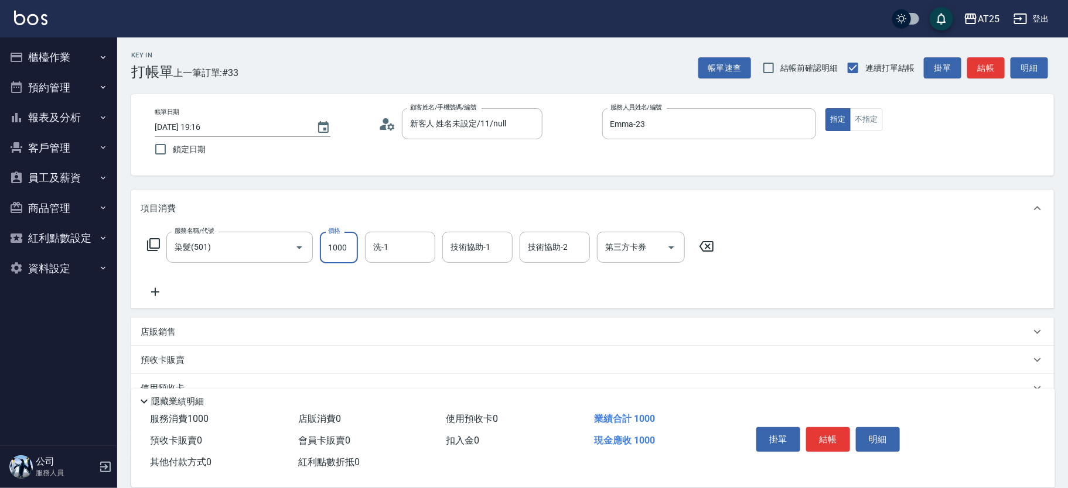
type input "0"
type input "13"
type input "10"
type input "130"
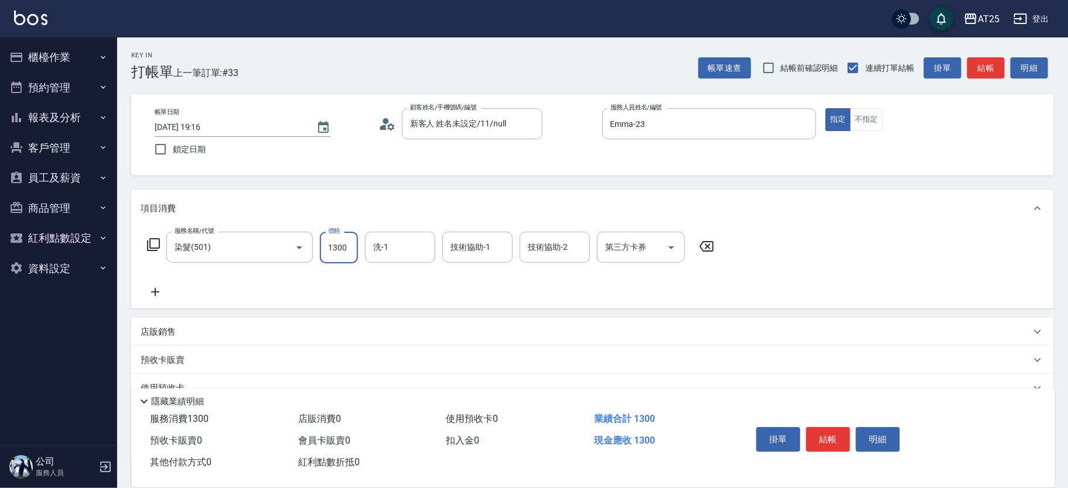
type input "1300"
type input "[PERSON_NAME]-61"
type input "小恩-69"
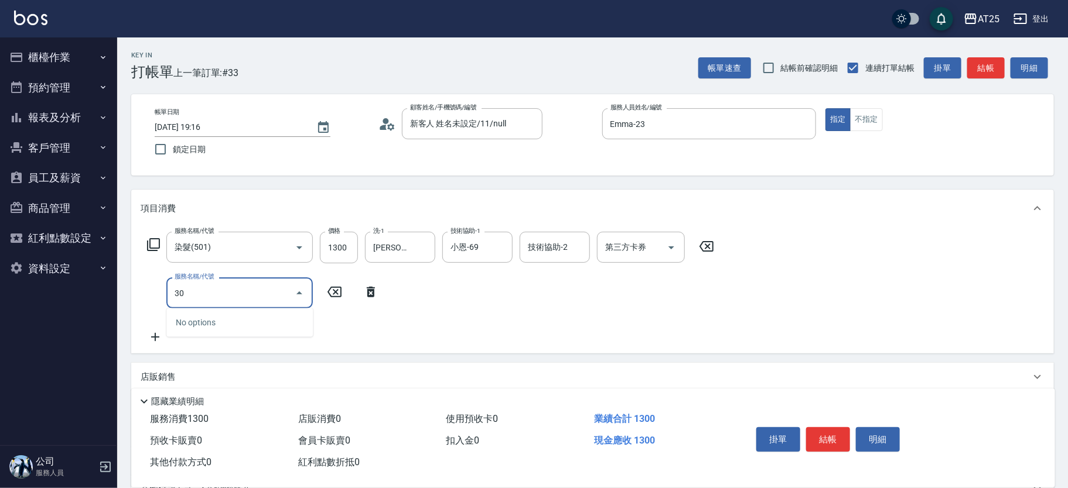
type input "301"
type input "280"
type input "燙髮(301)"
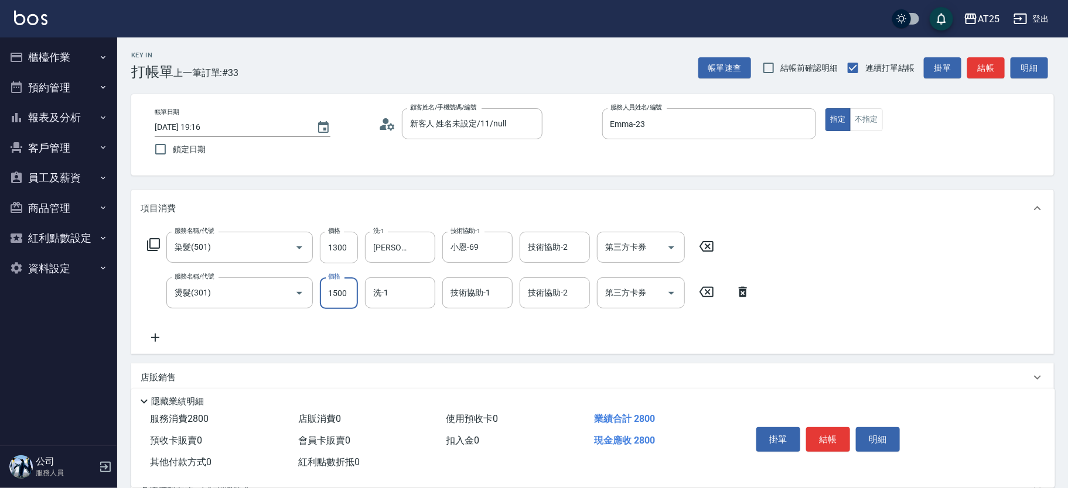
type input "130"
type input "10"
type input "140"
type input "1080"
type input "230"
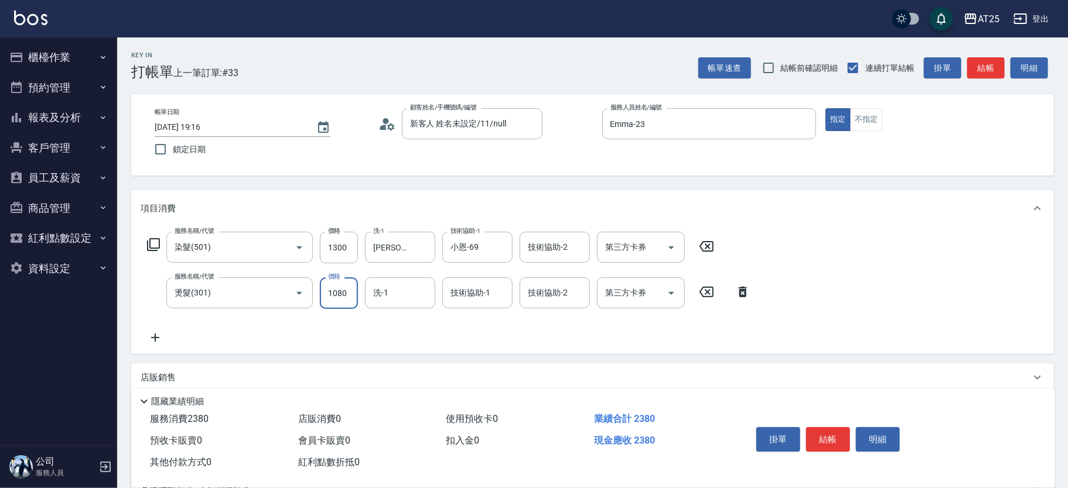
type input "1080"
type input "[PERSON_NAME]-61"
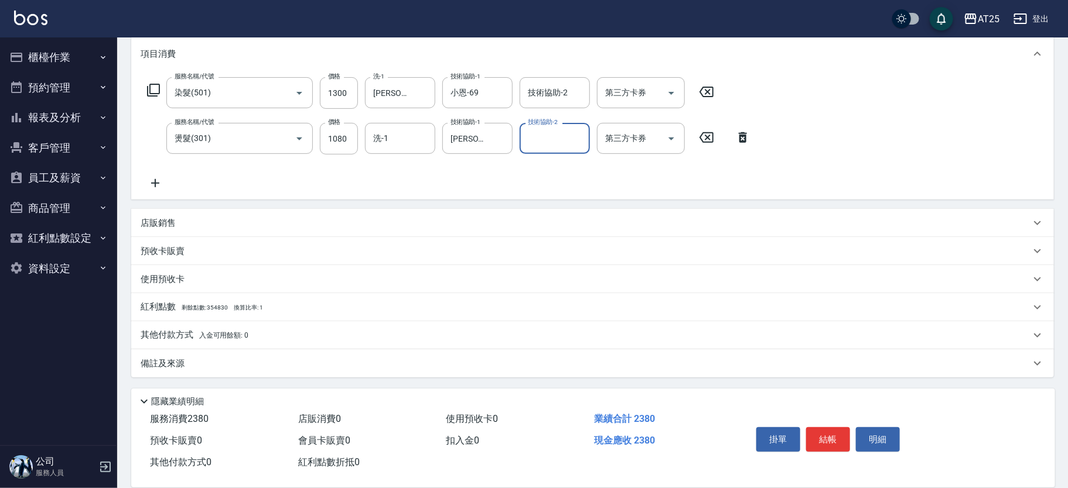
click at [223, 337] on span "入金可用餘額: 0" at bounding box center [224, 335] width 50 height 8
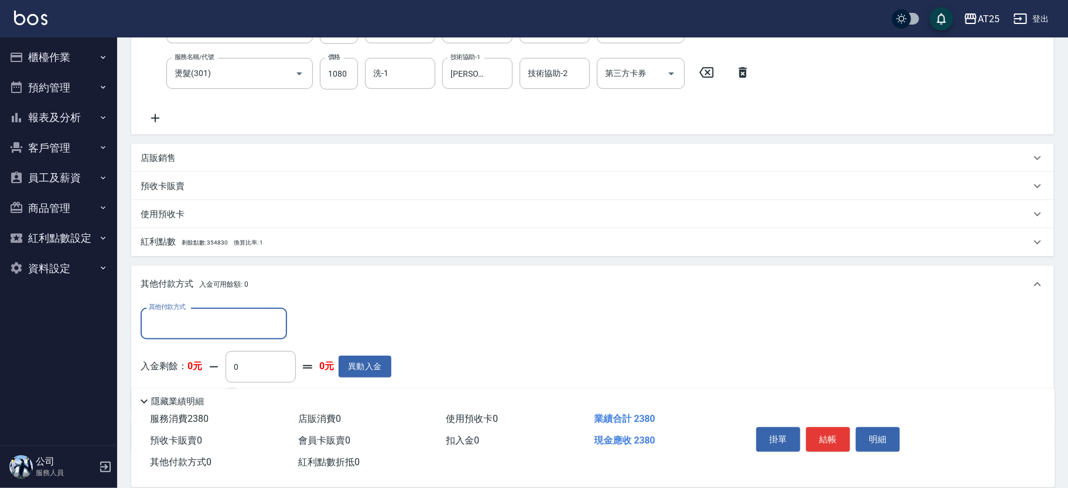
scroll to position [292, 0]
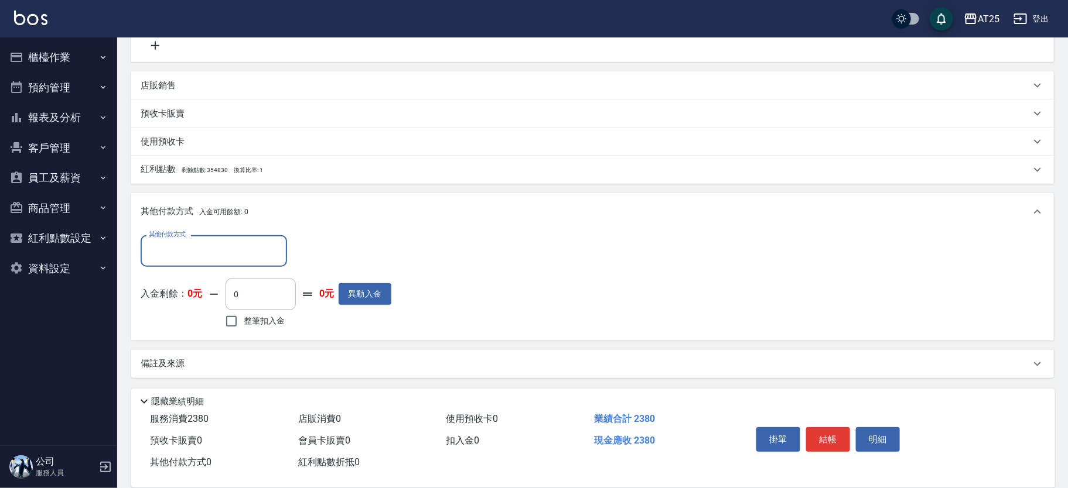
click at [201, 245] on input "其他付款方式" at bounding box center [214, 251] width 136 height 20
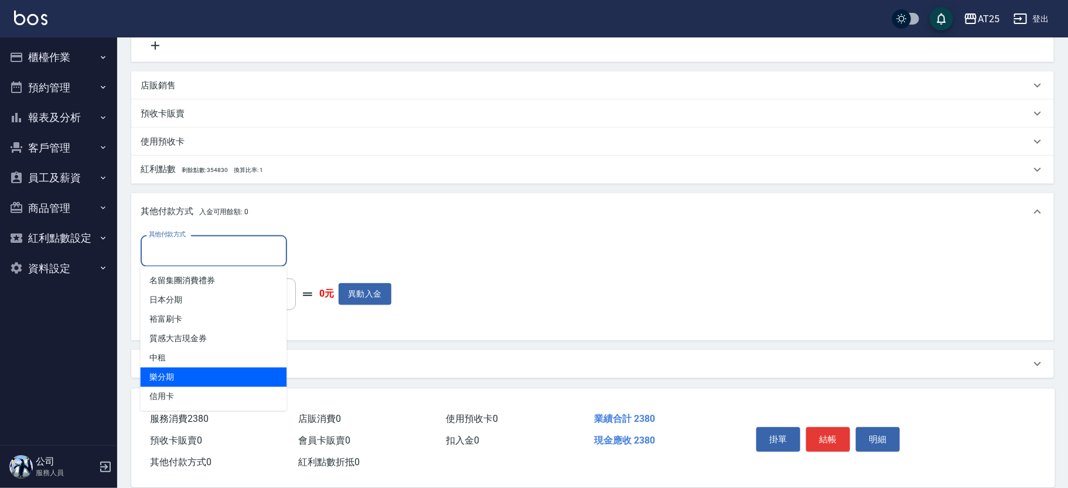
click at [211, 385] on span "樂分期" at bounding box center [214, 377] width 146 height 19
type input "樂分期"
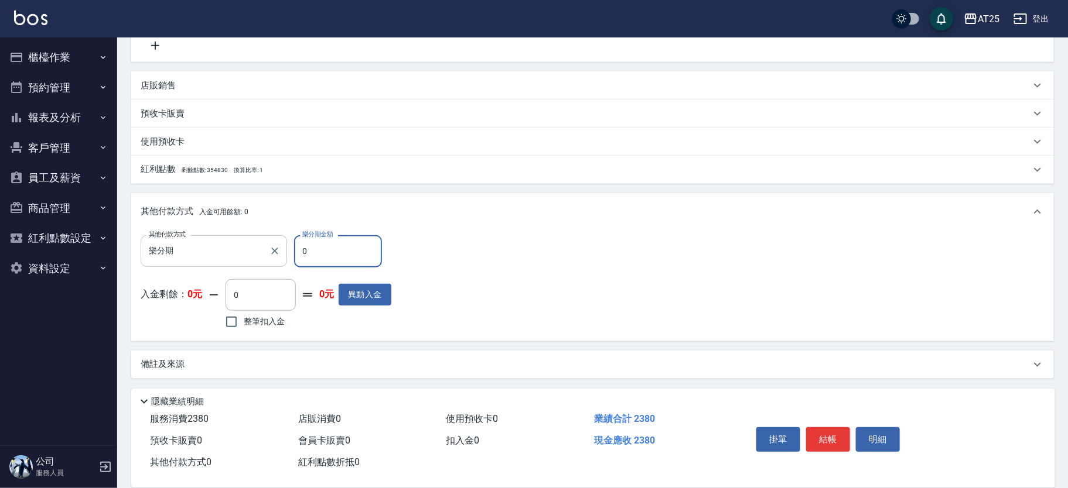
click at [271, 260] on div at bounding box center [273, 250] width 15 height 31
click at [275, 253] on icon "Clear" at bounding box center [275, 251] width 12 height 12
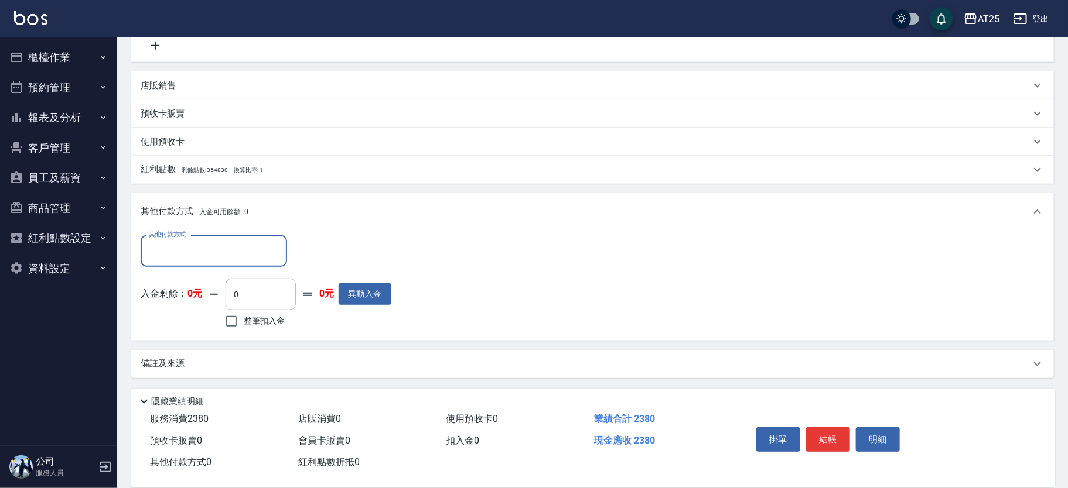
click at [194, 249] on input "其他付款方式" at bounding box center [214, 251] width 136 height 20
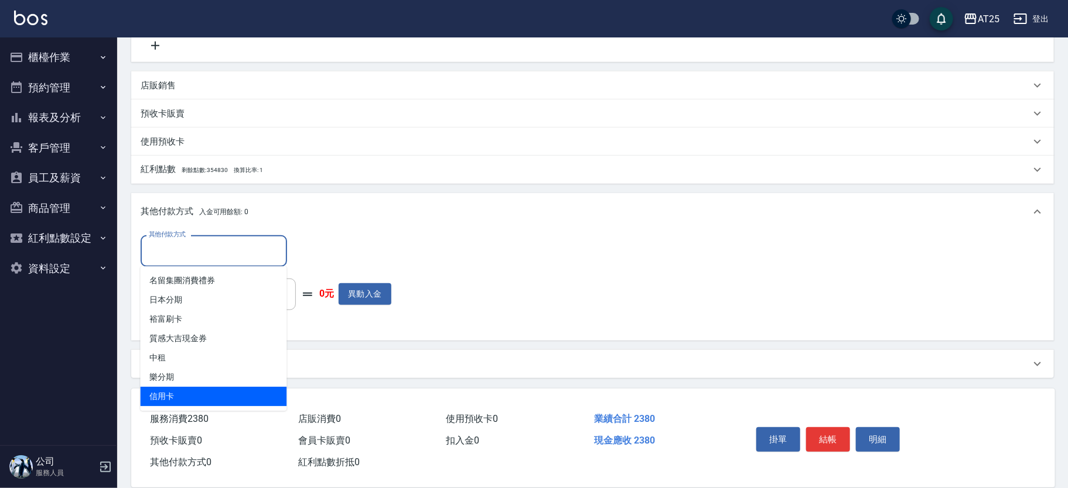
click at [177, 394] on span "信用卡" at bounding box center [214, 396] width 146 height 19
type input "信用卡"
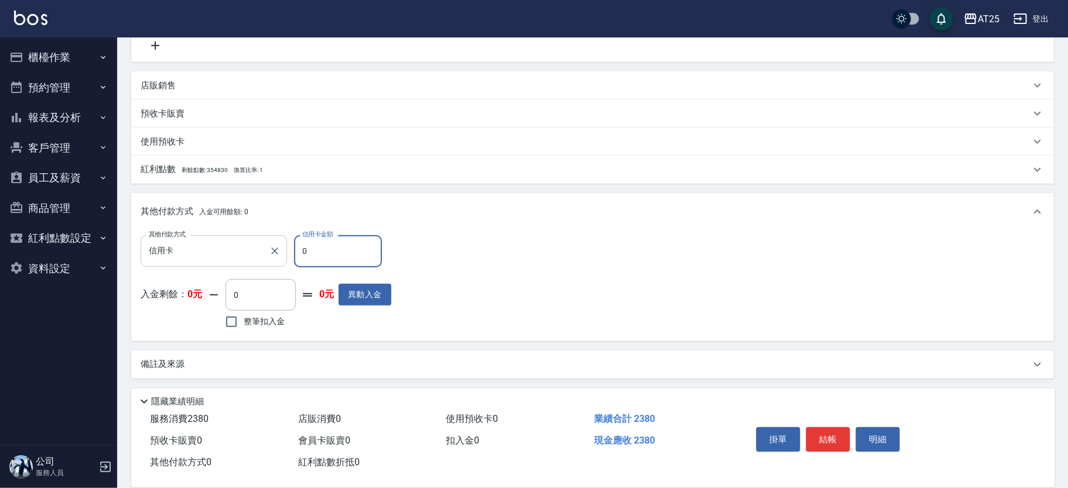
drag, startPoint x: 307, startPoint y: 248, endPoint x: 268, endPoint y: 259, distance: 40.4
click at [268, 259] on div "其他付款方式 信用卡 其他付款方式 信用卡金額 0 信用卡金額" at bounding box center [266, 251] width 251 height 32
type input "23"
type input "210"
type input "2380"
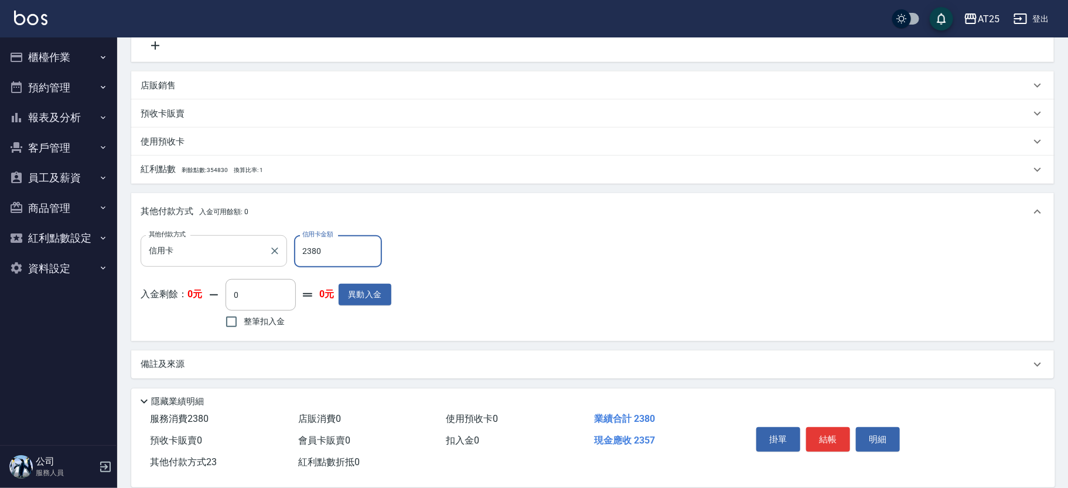
type input "0"
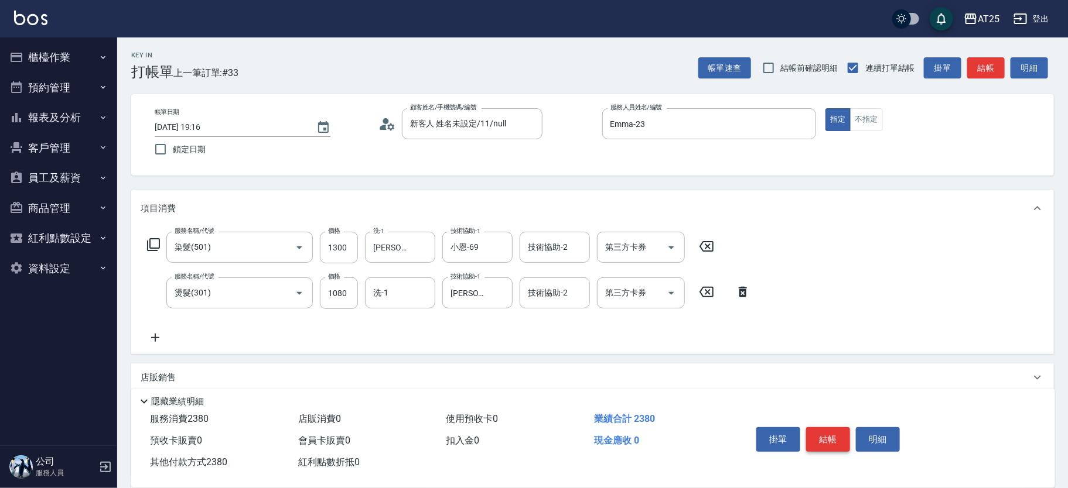
type input "2380"
click at [835, 432] on button "結帳" at bounding box center [828, 439] width 44 height 25
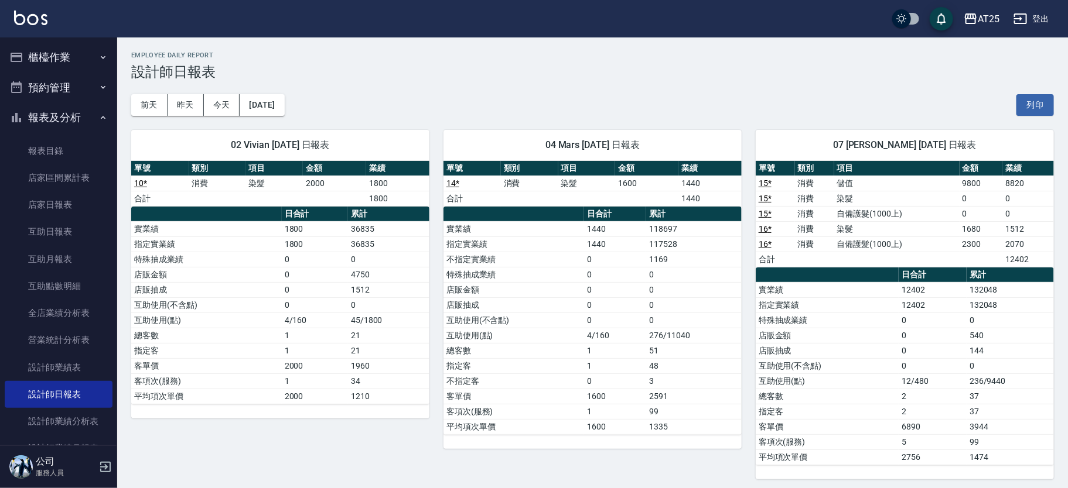
click at [48, 60] on button "櫃檯作業" at bounding box center [59, 57] width 108 height 30
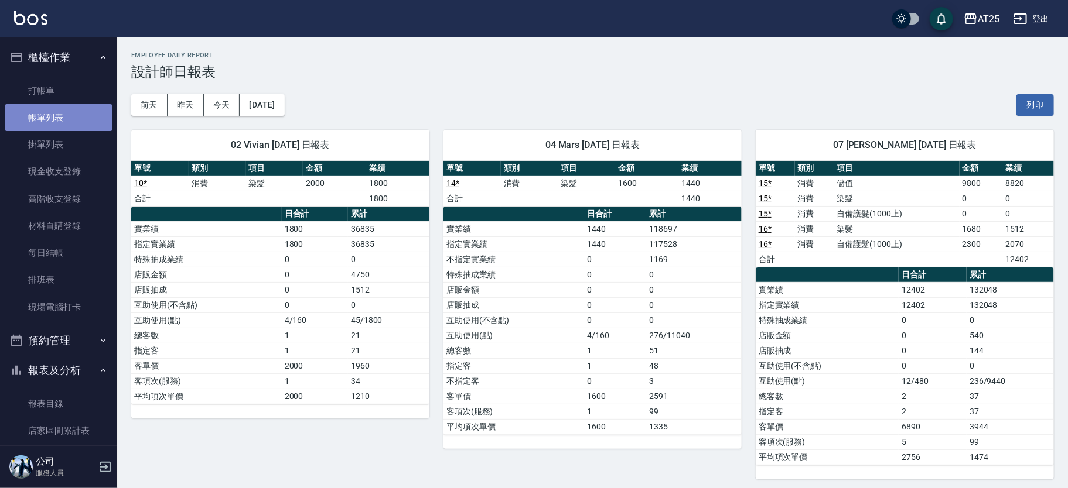
click at [73, 125] on link "帳單列表" at bounding box center [59, 117] width 108 height 27
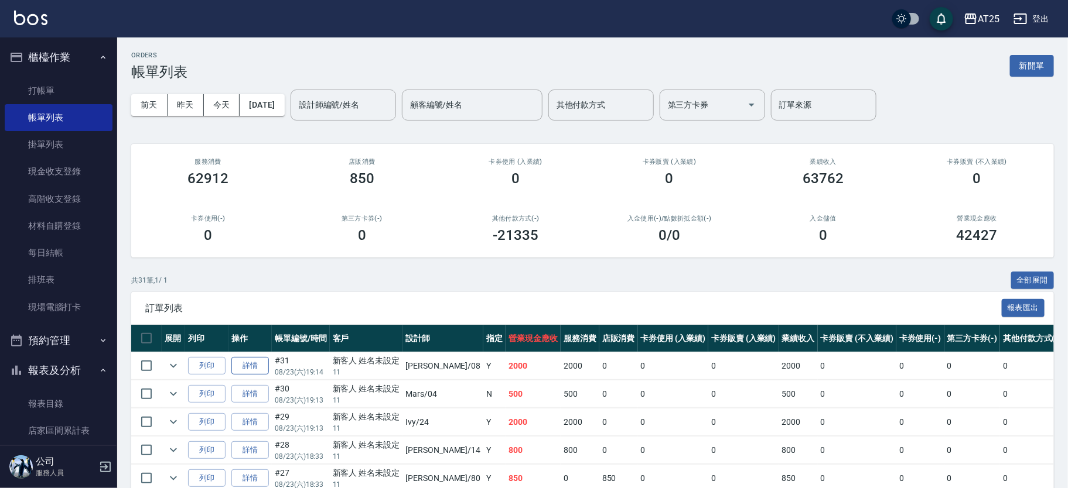
click at [257, 365] on link "詳情" at bounding box center [249, 366] width 37 height 18
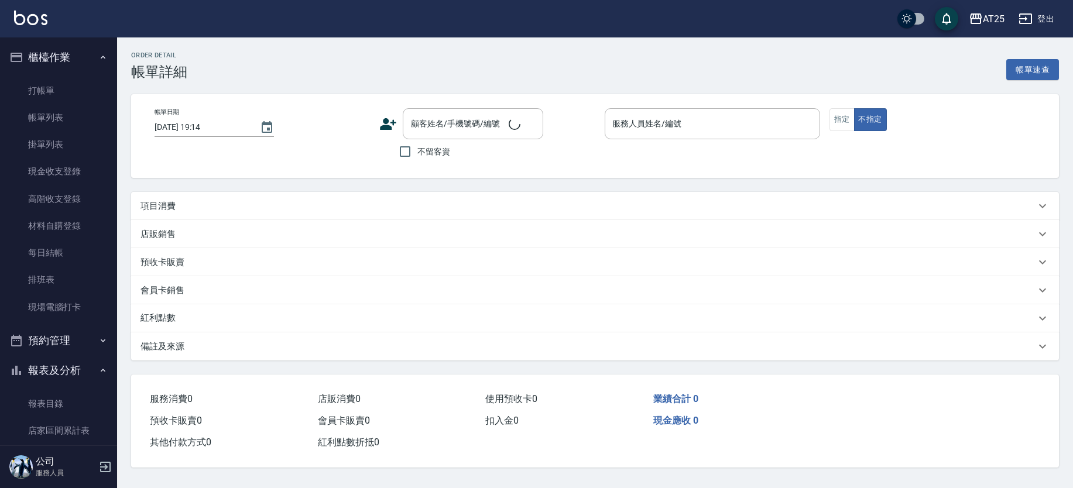
type input "[PERSON_NAME]-08"
type input "200"
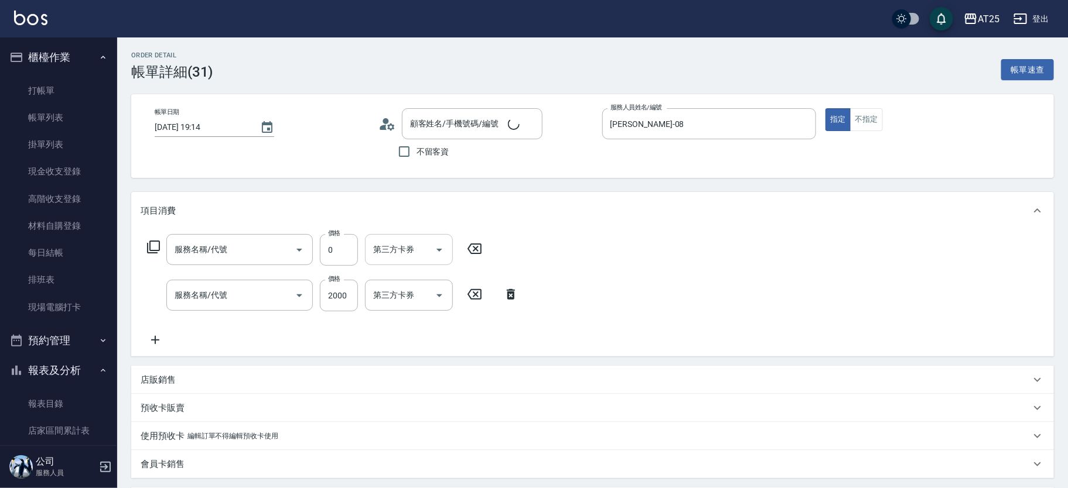
type input "新客人 姓名未設定/11/null"
type input "洗髮(201)"
type input "拆(714)"
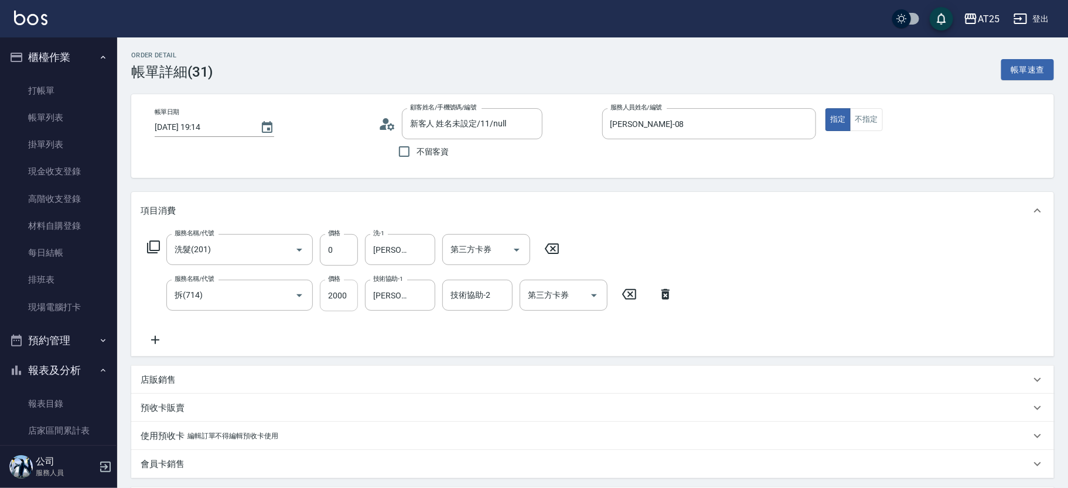
click at [339, 302] on input "2000" at bounding box center [339, 296] width 38 height 32
type input "0"
type input "50"
type input "500"
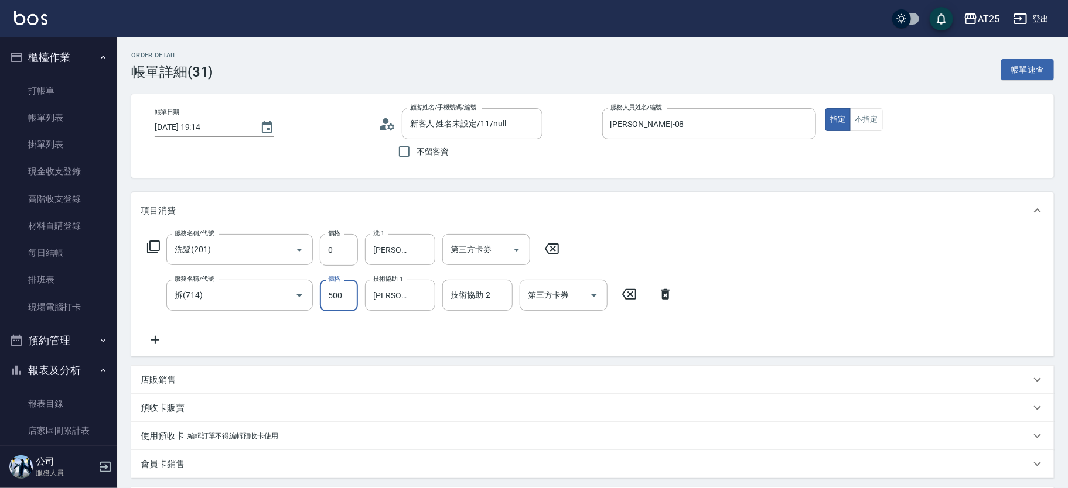
type input "500"
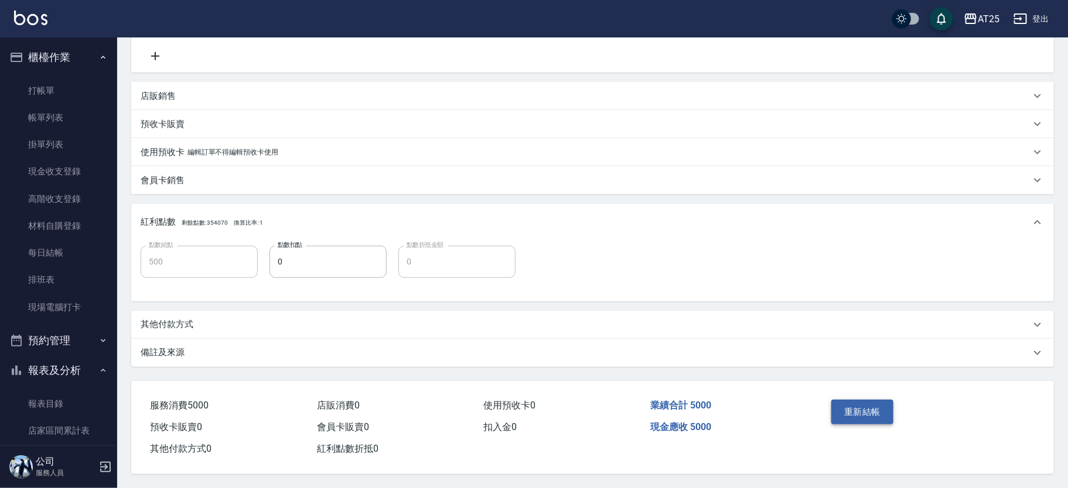
type input "5000"
click at [880, 415] on button "重新結帳" at bounding box center [862, 412] width 62 height 25
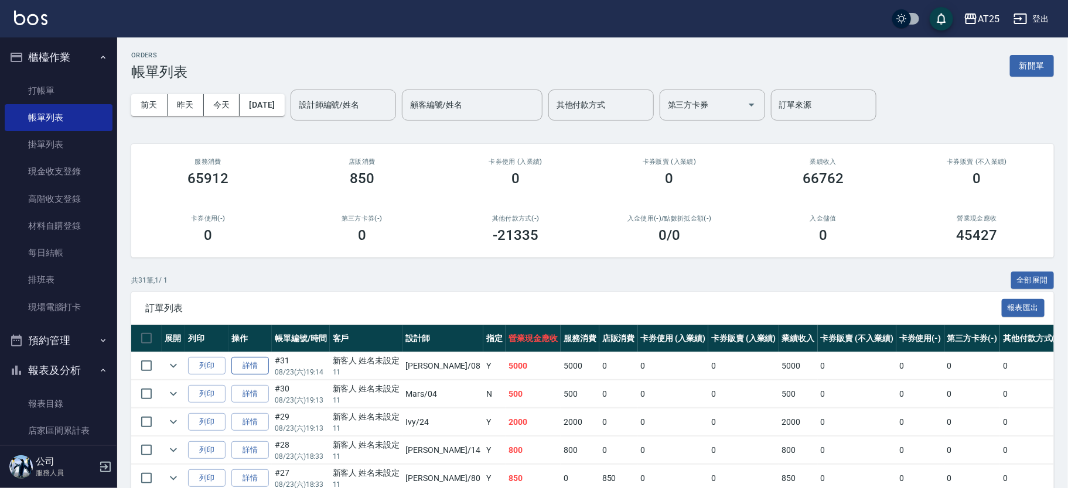
click at [256, 363] on link "詳情" at bounding box center [249, 366] width 37 height 18
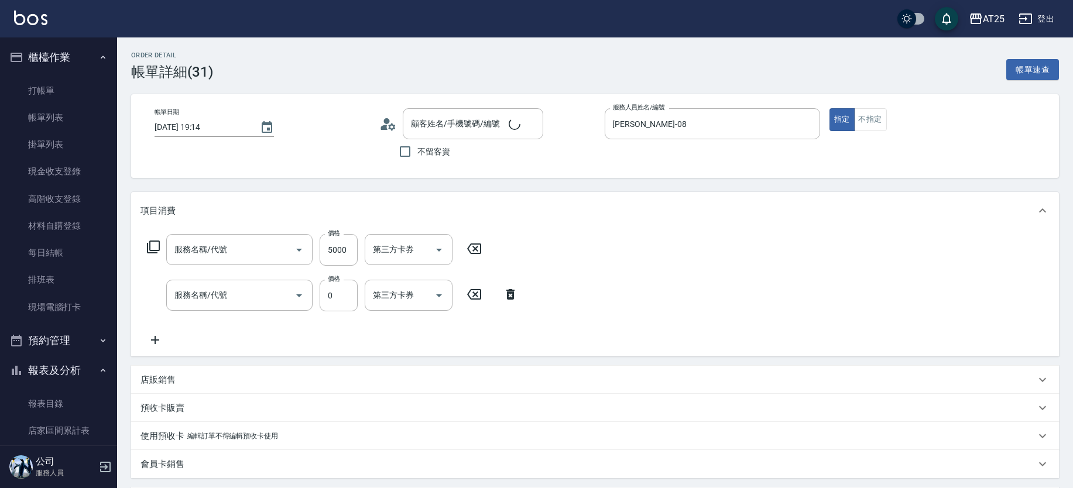
type input "[PERSON_NAME]-08"
type input "500"
type input "拆(714)"
type input "洗髮(201)"
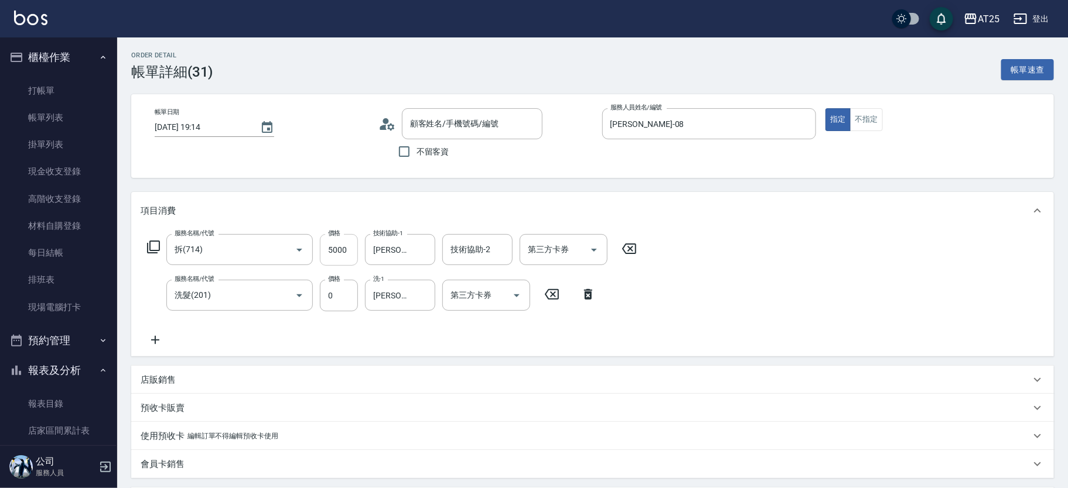
type input "新客人 姓名未設定/11/null"
click at [343, 245] on input "5000" at bounding box center [339, 250] width 38 height 32
type input "0"
click at [164, 345] on icon at bounding box center [155, 340] width 29 height 14
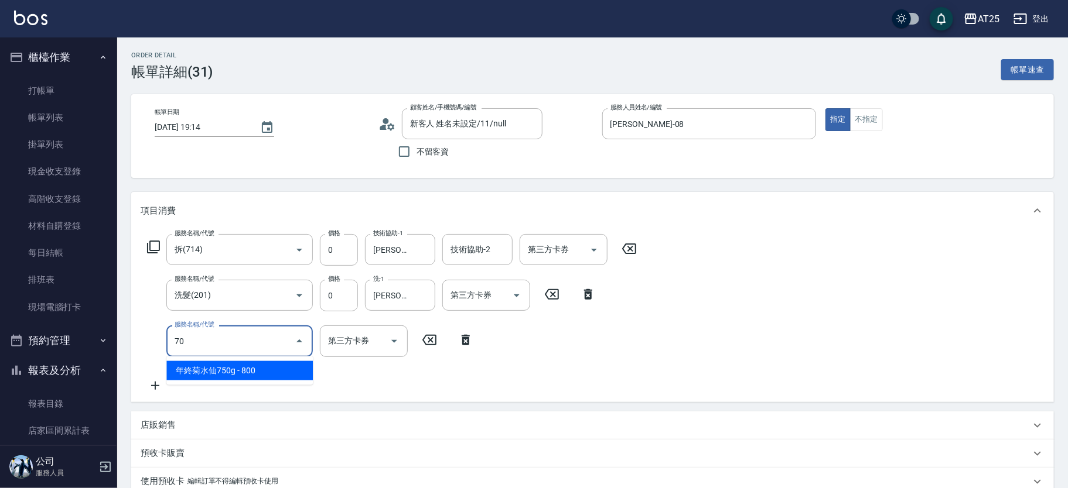
type input "705"
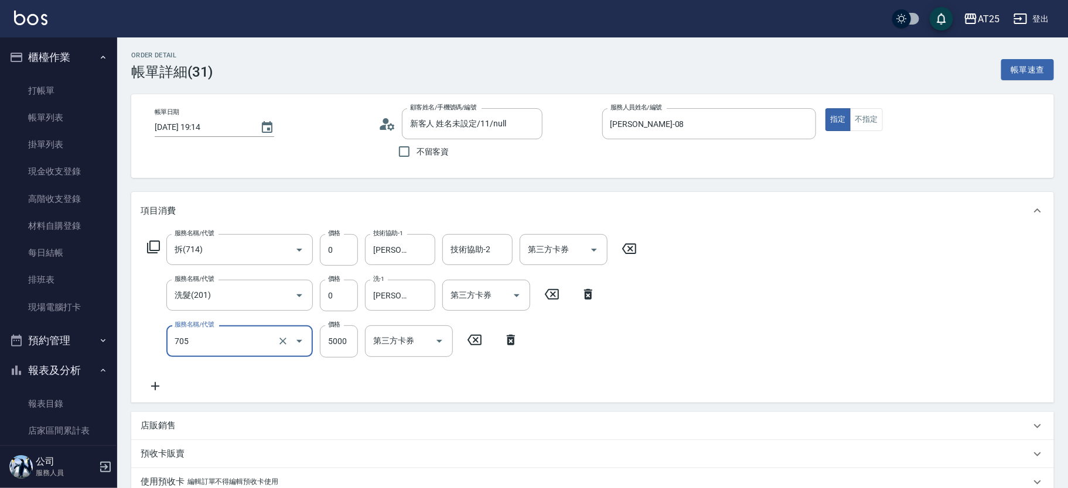
type input "500"
type input "新羽毛鉑金接髮調整(705)"
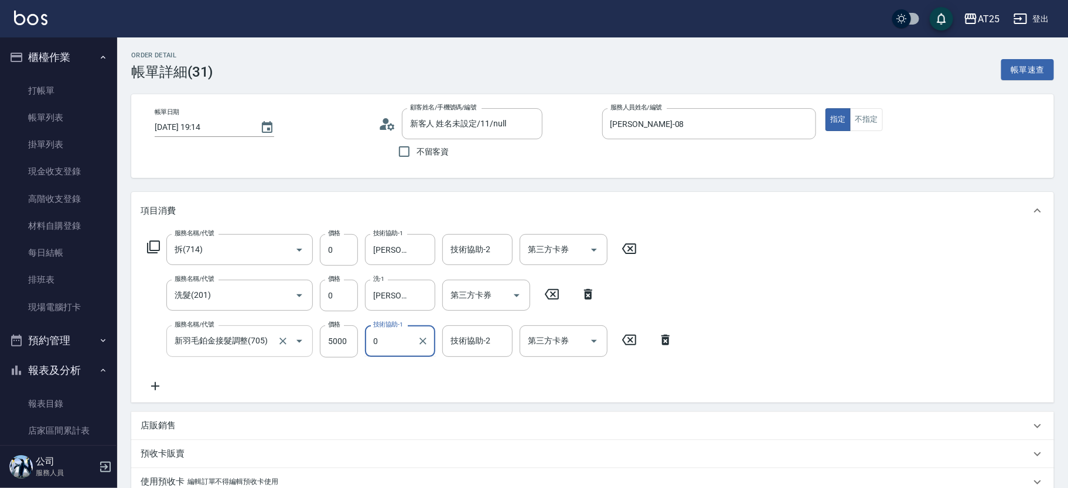
type input "0"
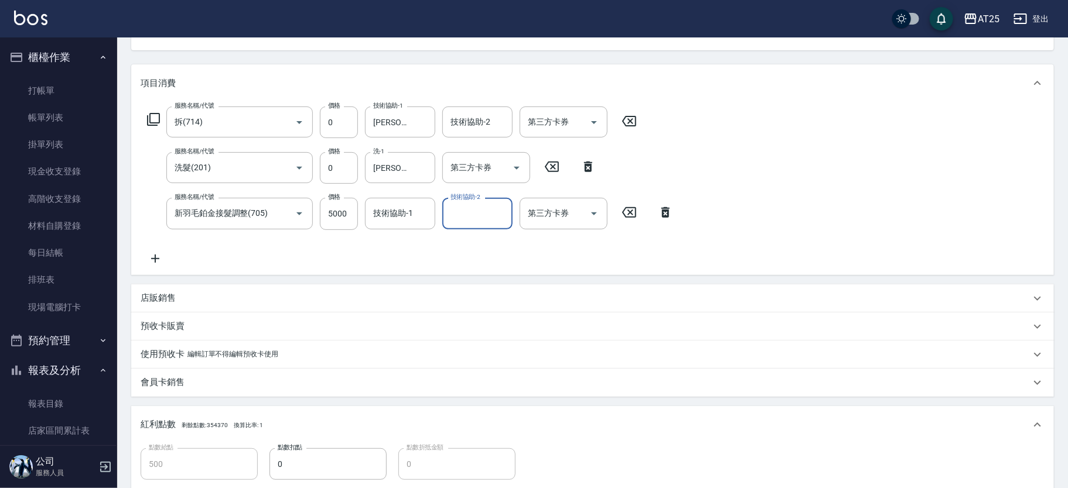
scroll to position [332, 0]
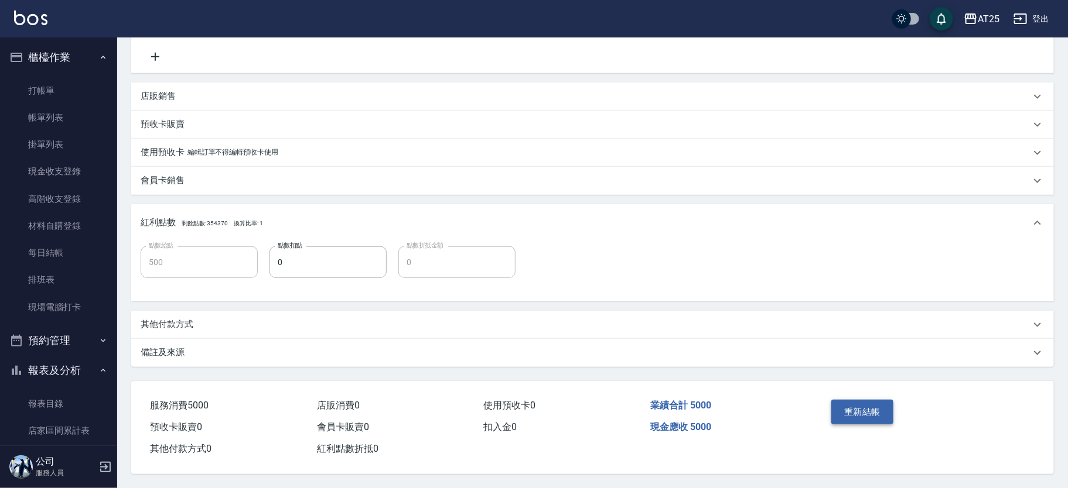
click at [874, 416] on button "重新結帳" at bounding box center [862, 412] width 62 height 25
